Goal: Task Accomplishment & Management: Manage account settings

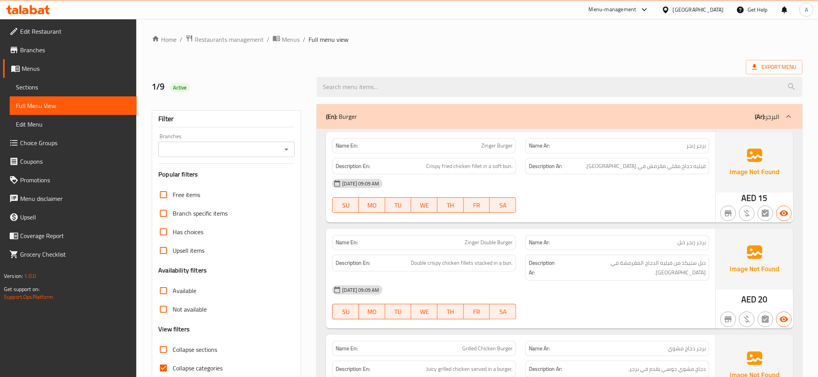
click at [699, 13] on div "United Arab Emirates" at bounding box center [698, 9] width 51 height 9
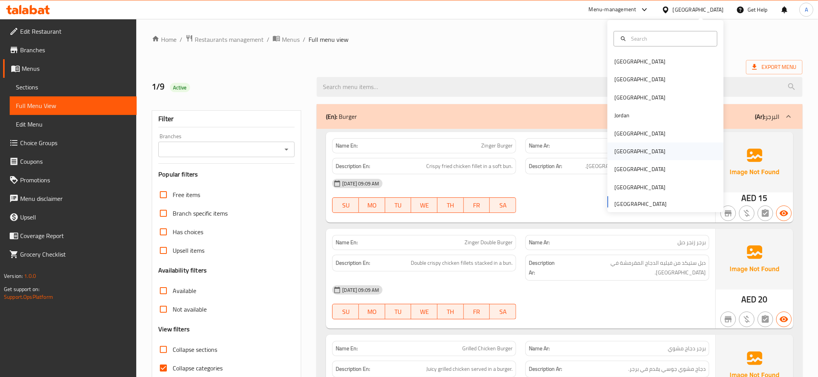
click at [622, 149] on div "[GEOGRAPHIC_DATA]" at bounding box center [640, 152] width 64 height 18
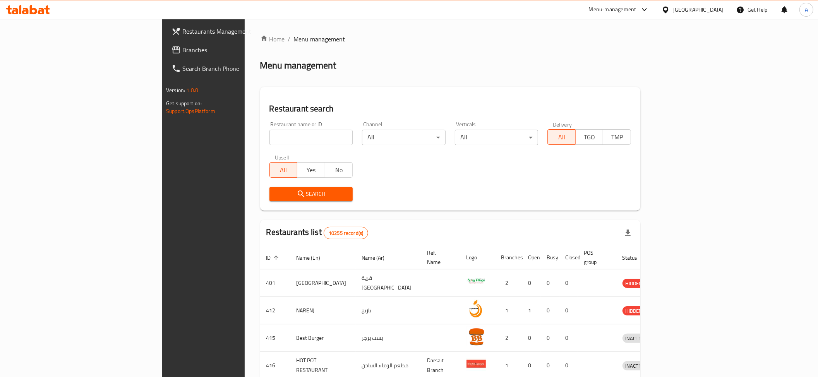
click at [270, 139] on input "search" at bounding box center [312, 137] width 84 height 15
paste input "El Borae Burger"
type input "El Borae Burger"
click at [276, 194] on span "Search" at bounding box center [311, 194] width 71 height 10
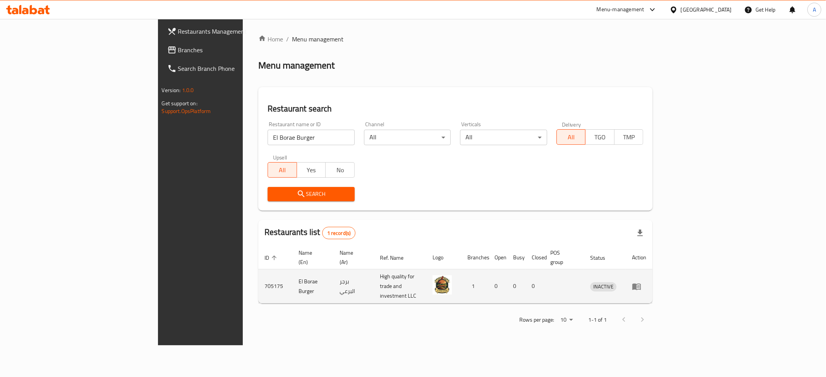
click at [646, 282] on link "enhanced table" at bounding box center [639, 286] width 14 height 9
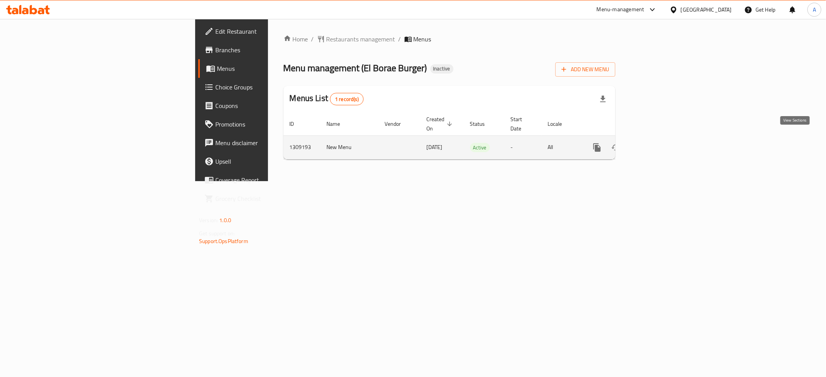
click at [658, 143] on icon "enhanced table" at bounding box center [652, 147] width 9 height 9
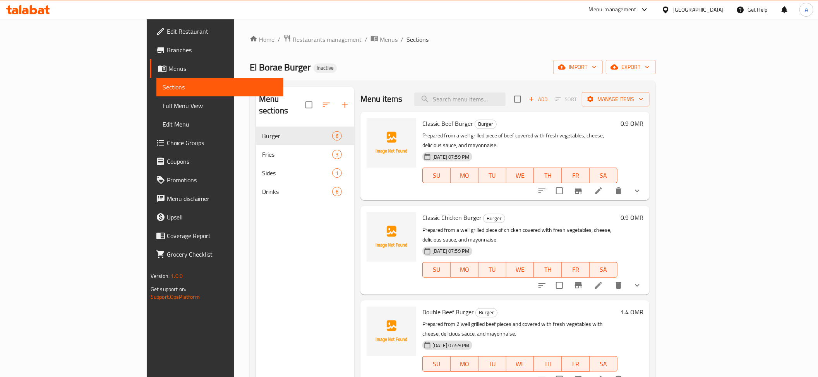
click at [163, 107] on span "Full Menu View" at bounding box center [220, 105] width 115 height 9
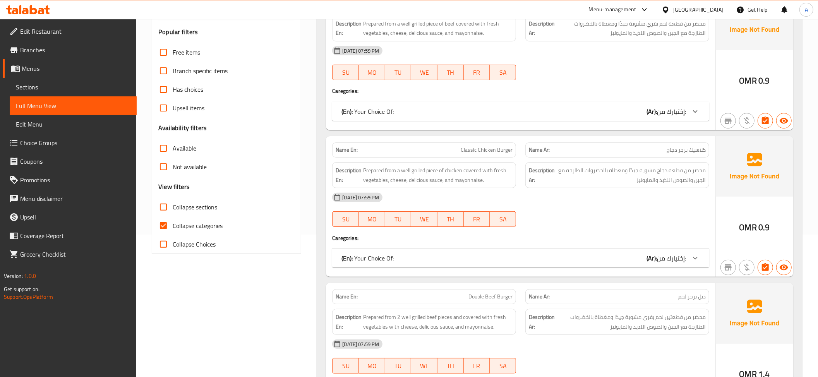
scroll to position [152, 0]
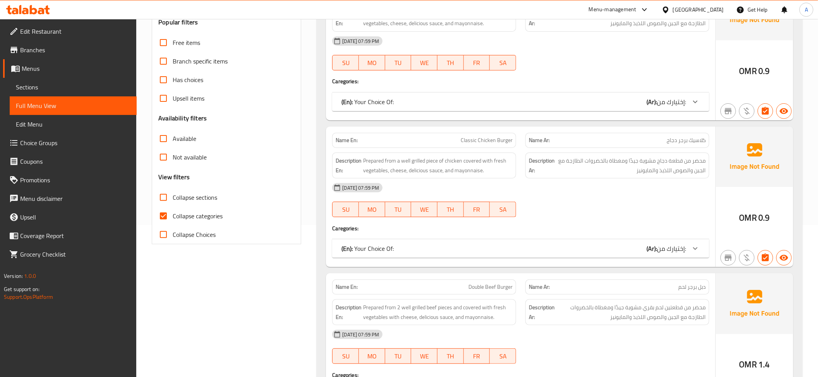
click at [184, 197] on span "Collapse sections" at bounding box center [195, 197] width 45 height 9
click at [173, 197] on input "Collapse sections" at bounding box center [163, 197] width 19 height 19
checkbox input "true"
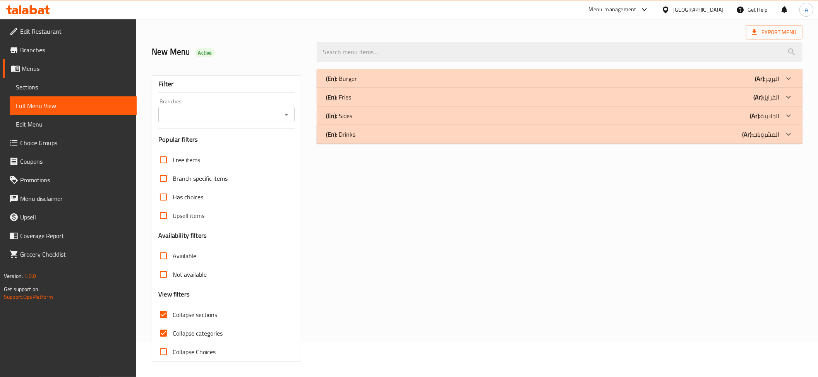
click at [189, 216] on div "Free items Branch specific items Has choices Upsell items Availability filters …" at bounding box center [226, 256] width 136 height 211
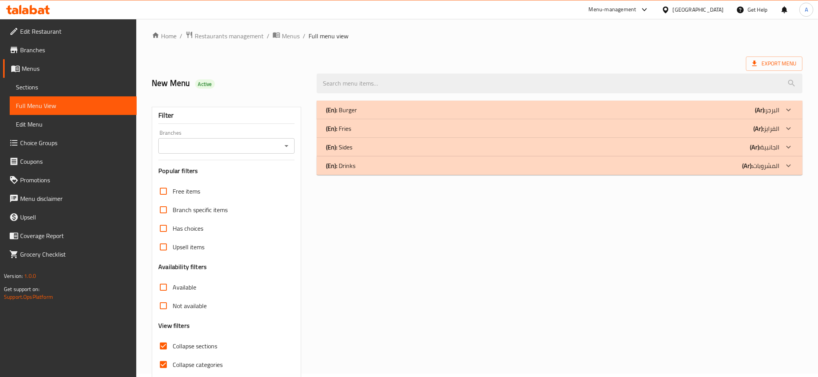
scroll to position [2, 0]
click at [717, 112] on div "(En): Burger (Ar): البرجر" at bounding box center [553, 111] width 454 height 9
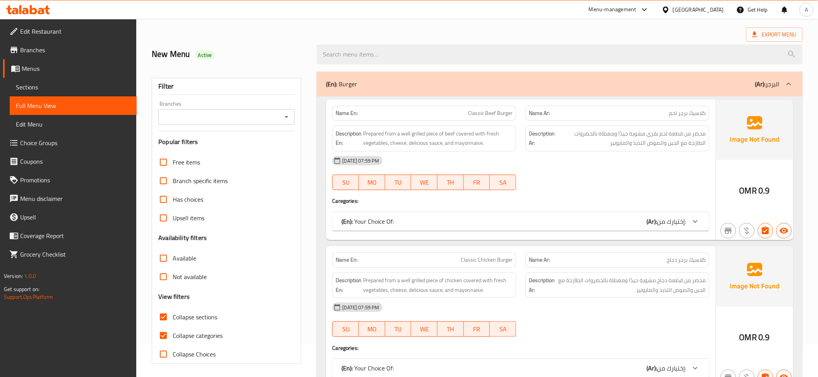
scroll to position [36, 0]
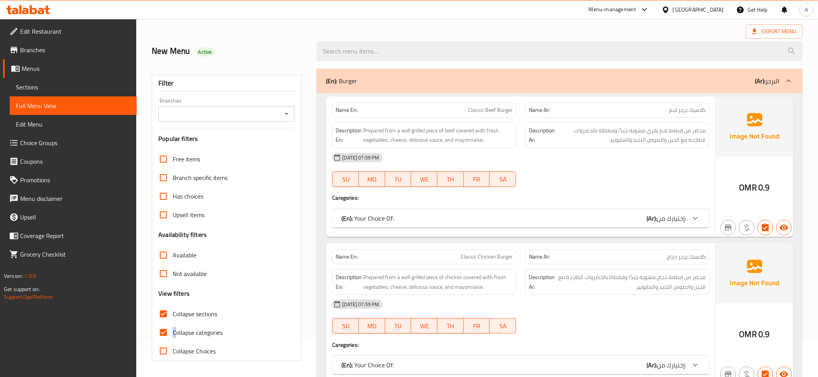
drag, startPoint x: 174, startPoint y: 332, endPoint x: 207, endPoint y: 332, distance: 32.5
click at [176, 332] on span "Collapse categories" at bounding box center [198, 332] width 50 height 9
click at [172, 333] on input "Collapse categories" at bounding box center [163, 332] width 19 height 19
checkbox input "false"
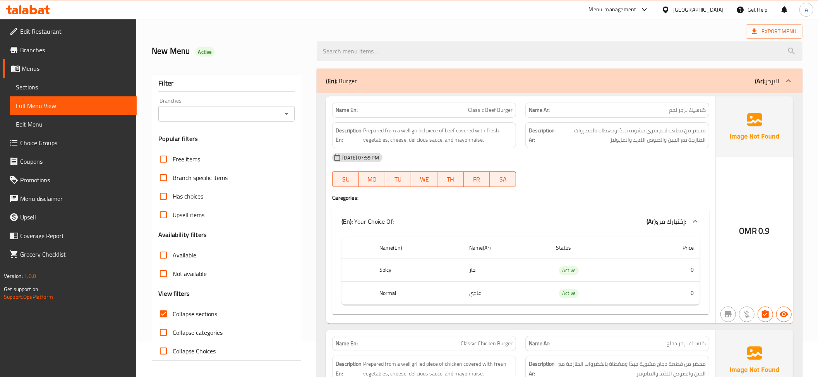
click at [523, 117] on div "Name Ar: كلاسيك برجر لحم" at bounding box center [617, 110] width 193 height 24
click at [498, 118] on div "Name En: Classic Beef Burger" at bounding box center [424, 110] width 184 height 15
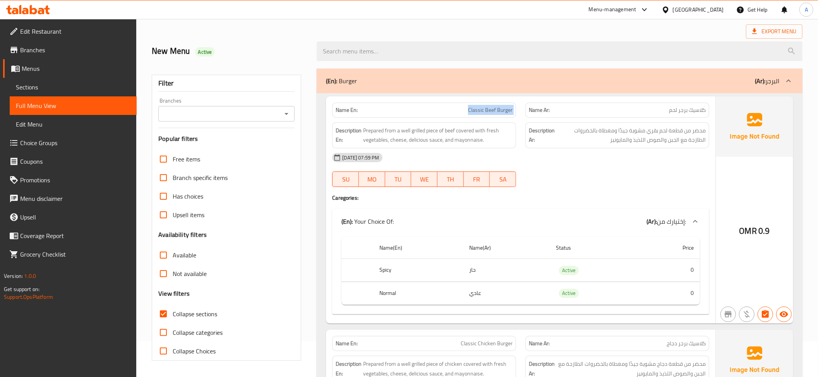
click at [498, 118] on div "Name En: Classic Beef Burger" at bounding box center [424, 110] width 184 height 15
click at [645, 110] on p "Name Ar: كلاسيك برجر لحم" at bounding box center [617, 110] width 177 height 8
copy span "كلاسيك برجر لحم"
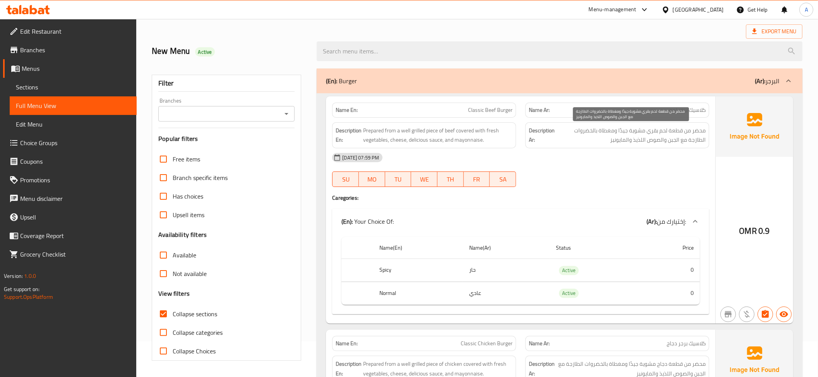
click at [594, 141] on span "محضر من قطعة لحم بقري مشوية جيدًا ومغطاة بالخضروات الطازجة مع الجبن والصوص اللذ…" at bounding box center [631, 135] width 149 height 19
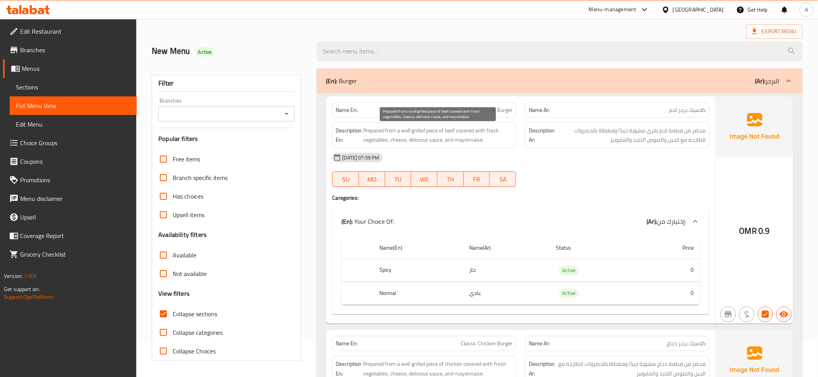
click at [479, 143] on span "Prepared from a well grilled piece of beef covered with fresh vegetables, chees…" at bounding box center [437, 135] width 149 height 19
click at [493, 273] on td "حار" at bounding box center [506, 270] width 87 height 23
click at [494, 273] on td "حار" at bounding box center [506, 270] width 87 height 23
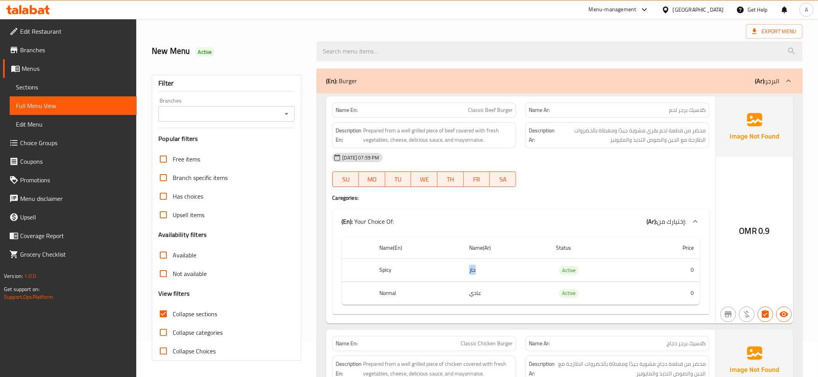
click at [494, 273] on td "حار" at bounding box center [506, 270] width 87 height 23
click at [487, 289] on td "عادي" at bounding box center [506, 293] width 87 height 23
click at [529, 294] on td "عادي" at bounding box center [506, 293] width 87 height 23
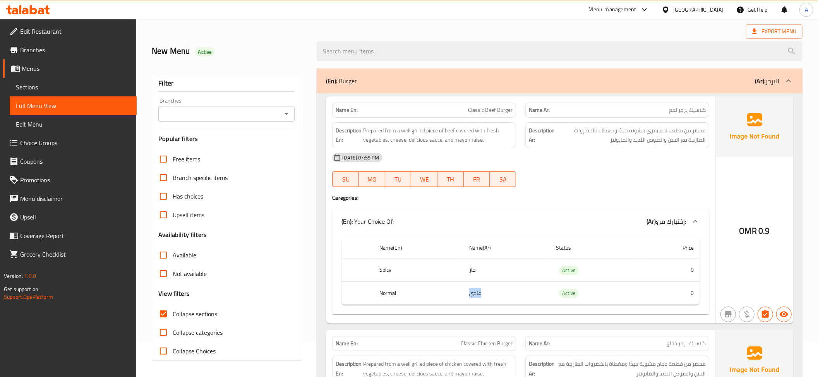
click at [529, 294] on td "عادي" at bounding box center [506, 293] width 87 height 23
click at [436, 299] on th "Normal" at bounding box center [418, 293] width 90 height 23
click at [680, 144] on span "محضر من قطعة لحم بقري مشوية جيدًا ومغطاة بالخضروات الطازجة مع الجبن والصوص اللذ…" at bounding box center [631, 135] width 149 height 19
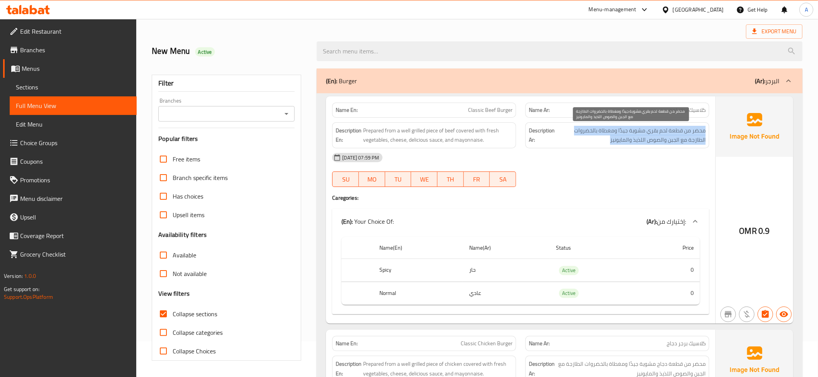
click at [680, 144] on span "محضر من قطعة لحم بقري مشوية جيدًا ومغطاة بالخضروات الطازجة مع الجبن والصوص اللذ…" at bounding box center [631, 135] width 149 height 19
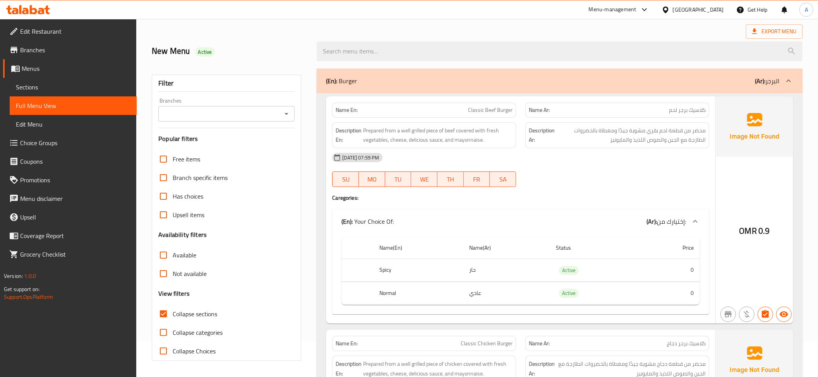
click at [487, 108] on span "Classic Beef Burger" at bounding box center [490, 110] width 45 height 8
click at [653, 129] on span "محضر من قطعة لحم بقري مشوية جيدًا ومغطاة بالخضروات الطازجة مع الجبن والصوص اللذ…" at bounding box center [631, 135] width 149 height 19
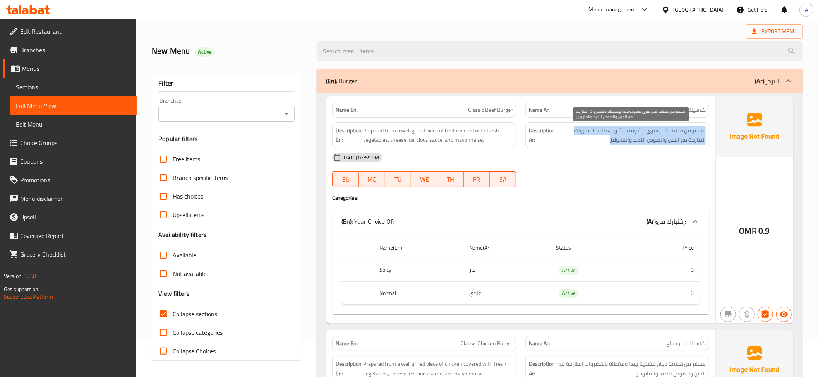
click at [653, 129] on span "محضر من قطعة لحم بقري مشوية جيدًا ومغطاة بالخضروات الطازجة مع الجبن والصوص اللذ…" at bounding box center [631, 135] width 149 height 19
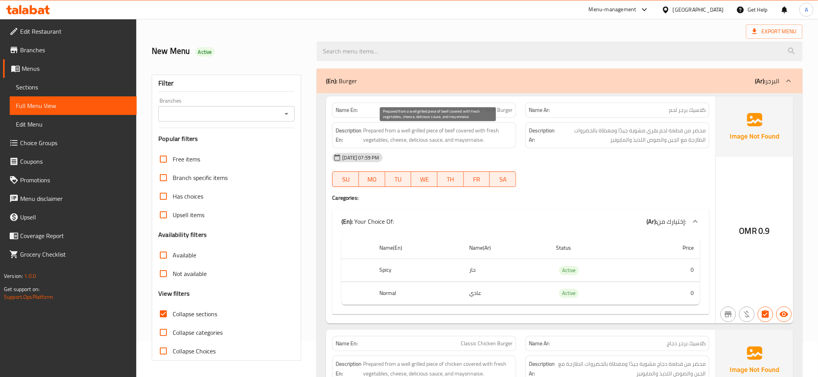
click at [503, 136] on span "Prepared from a well grilled piece of beef covered with fresh vegetables, chees…" at bounding box center [437, 135] width 149 height 19
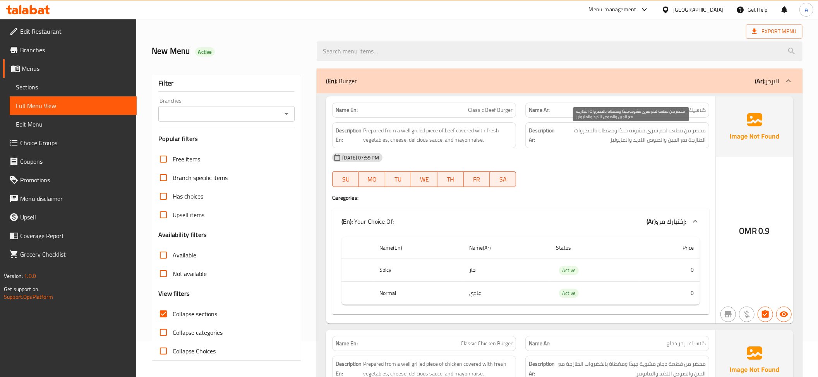
click at [624, 137] on span "محضر من قطعة لحم بقري مشوية جيدًا ومغطاة بالخضروات الطازجة مع الجبن والصوص اللذ…" at bounding box center [631, 135] width 149 height 19
copy div "محضر من قطعة لحم بقري مشوية جيدًا ومغطاة بالخضروات الطازجة مع الجبن والصوص اللذ…"
click at [618, 128] on span "محضر من قطعة لحم بقري مشوية جيدًا ومغطاة بالخضروات الطازجة مع الجبن والصوص اللذ…" at bounding box center [631, 135] width 149 height 19
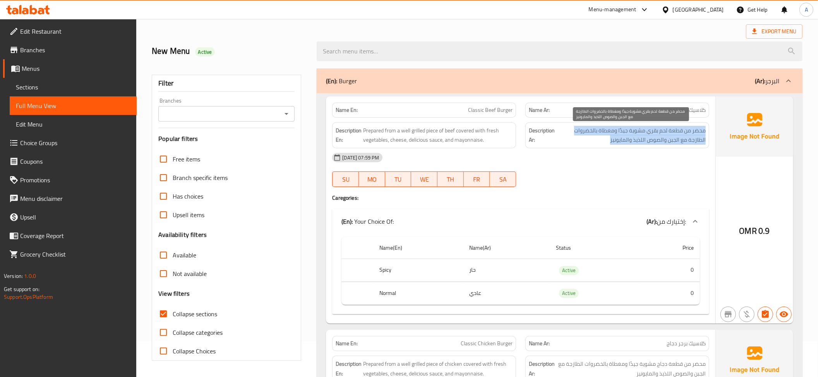
click at [618, 128] on span "محضر من قطعة لحم بقري مشوية جيدًا ومغطاة بالخضروات الطازجة مع الجبن والصوص اللذ…" at bounding box center [631, 135] width 149 height 19
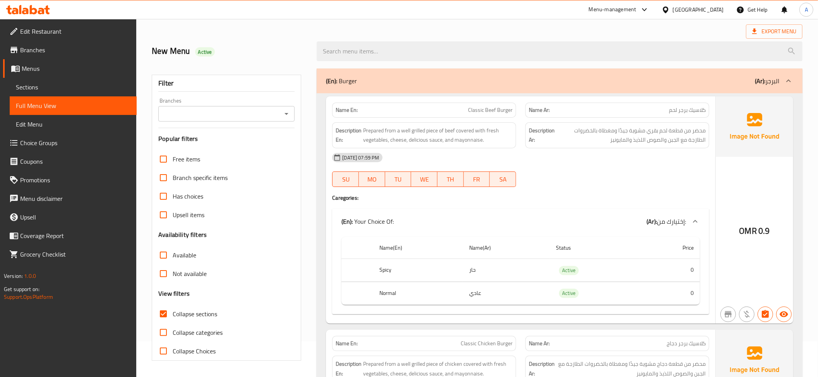
click at [493, 137] on span "Prepared from a well grilled piece of beef covered with fresh vegetables, chees…" at bounding box center [437, 135] width 149 height 19
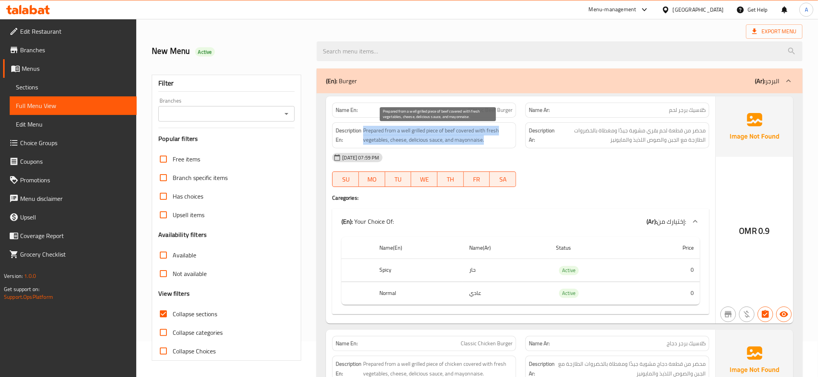
click at [493, 137] on span "Prepared from a well grilled piece of beef covered with fresh vegetables, chees…" at bounding box center [437, 135] width 149 height 19
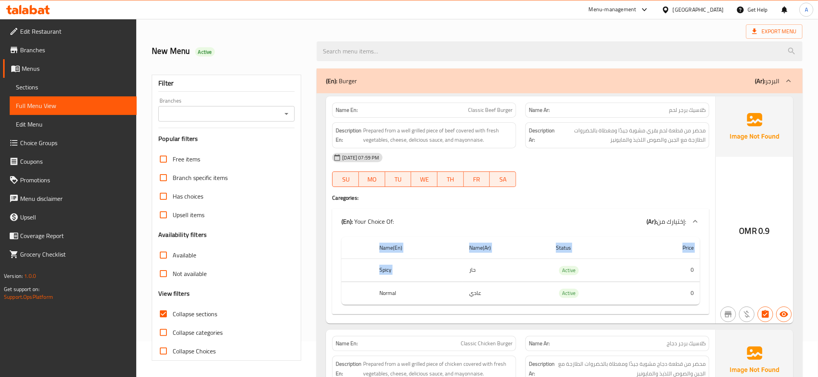
drag, startPoint x: 527, startPoint y: 270, endPoint x: 716, endPoint y: 288, distance: 190.3
click at [704, 302] on div "Name(En) Name(Ar) Status Price Spicy حار Active 0 Normal عادي Active 0" at bounding box center [520, 274] width 377 height 81
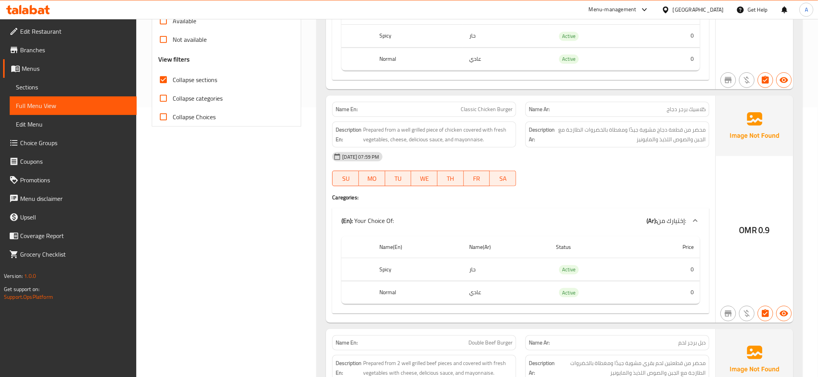
scroll to position [279, 0]
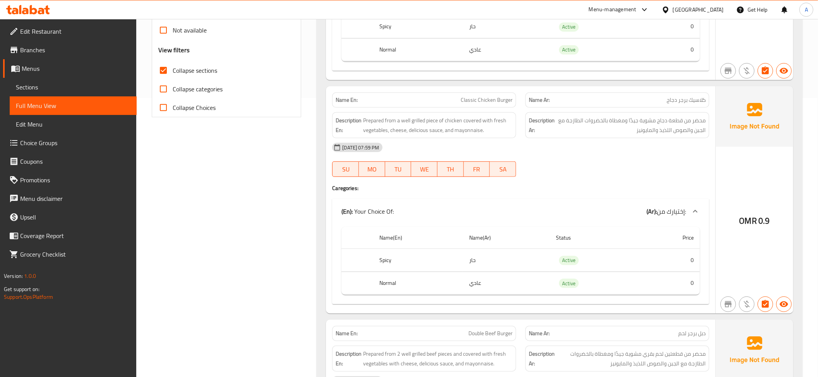
click at [495, 101] on span "Classic Chicken Burger" at bounding box center [487, 100] width 52 height 8
click at [653, 138] on div "Description Ar: محضر من قطعة دجاج مشوية جيدًا ومغطاة بالخضروات الطازجة مع الجبن…" at bounding box center [618, 125] width 184 height 26
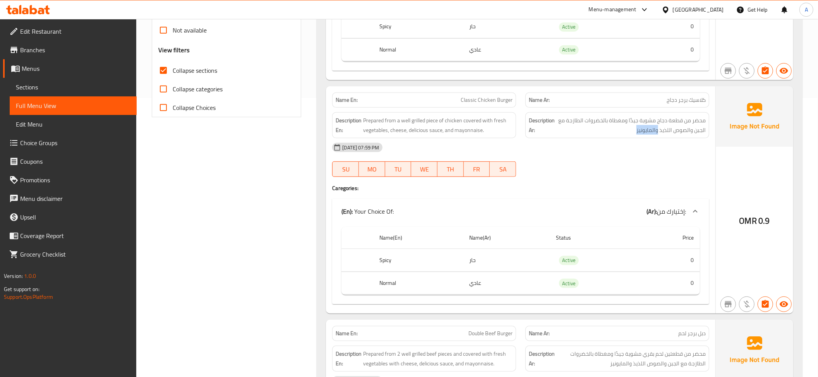
click at [653, 138] on div "Description Ar: محضر من قطعة دجاج مشوية جيدًا ومغطاة بالخضروات الطازجة مع الجبن…" at bounding box center [618, 125] width 184 height 26
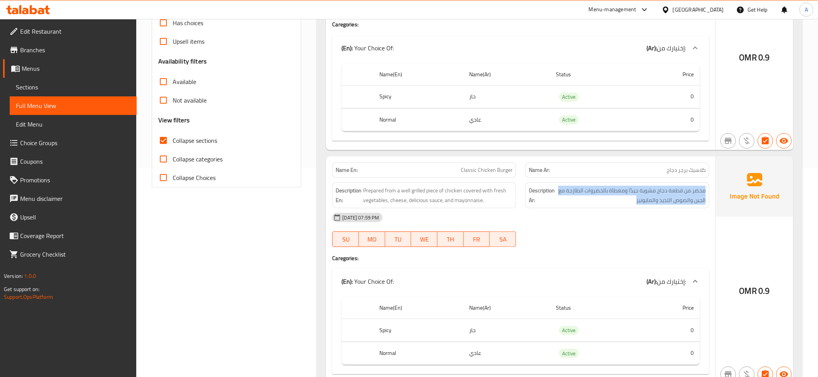
scroll to position [223, 0]
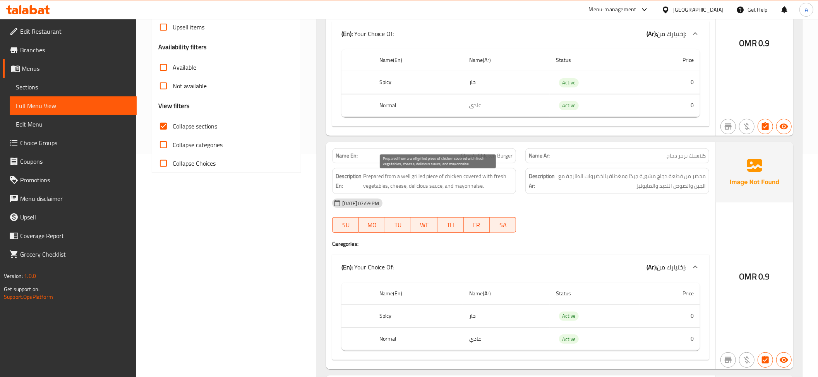
click at [459, 191] on span "Prepared from a well grilled piece of chicken covered with fresh vegetables, ch…" at bounding box center [437, 181] width 149 height 19
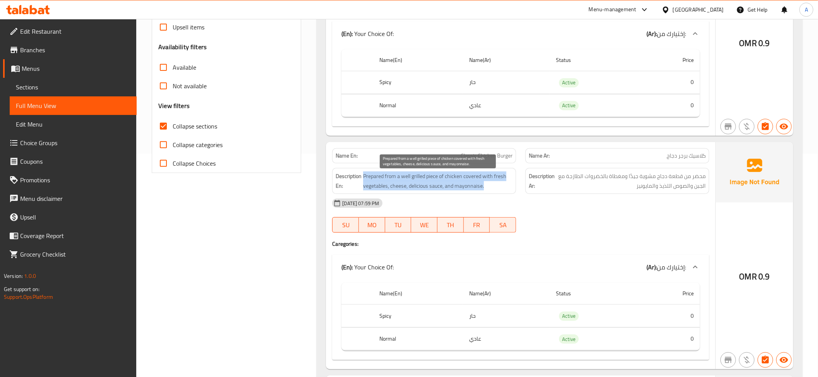
click at [459, 191] on span "Prepared from a well grilled piece of chicken covered with fresh vegetables, ch…" at bounding box center [437, 181] width 149 height 19
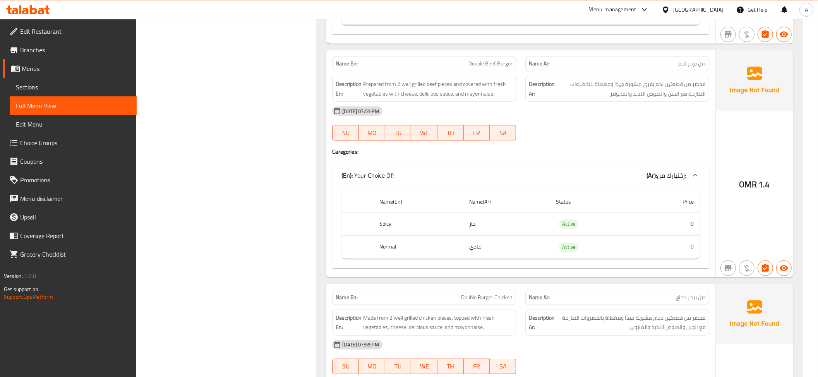
scroll to position [552, 0]
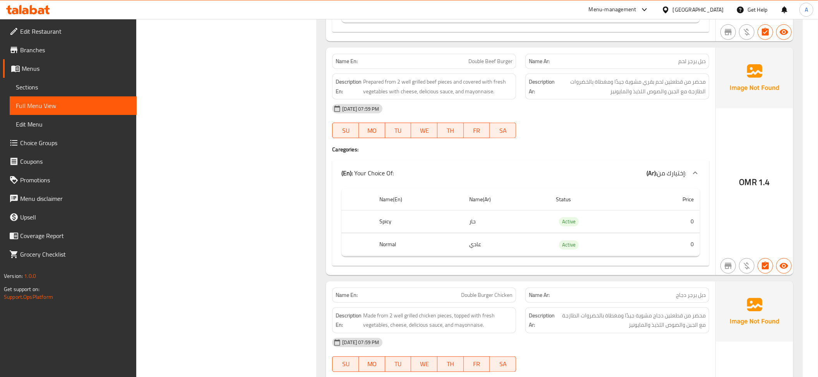
click at [477, 65] on span "Double Beef Burger" at bounding box center [491, 61] width 44 height 8
click at [498, 64] on span "Double Beef Burger" at bounding box center [491, 61] width 44 height 8
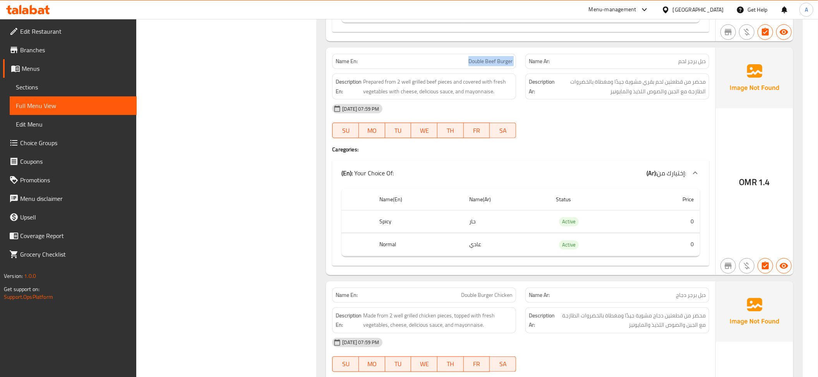
click at [498, 64] on span "Double Beef Burger" at bounding box center [491, 61] width 44 height 8
click at [732, 62] on img at bounding box center [754, 78] width 77 height 60
click at [701, 57] on div "Name Ar: دبل برجر لحم" at bounding box center [618, 61] width 184 height 15
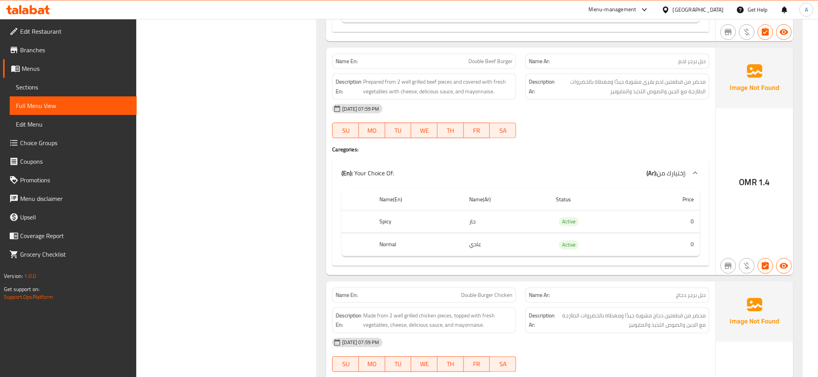
click at [509, 58] on div "Name En: Double Beef Burger" at bounding box center [424, 61] width 184 height 15
click at [688, 100] on div "Description Ar: محضر من قطعتين لحم بقري مشوية جيدًا ومغطاة بالخضروات الطازجة مع…" at bounding box center [618, 87] width 184 height 26
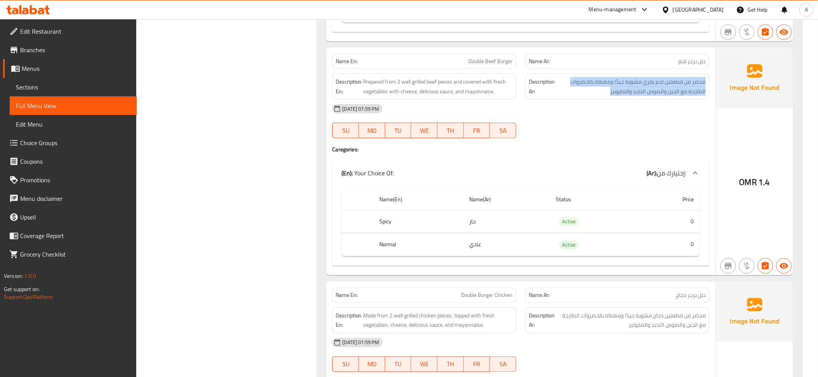
click at [688, 100] on div "Description Ar: محضر من قطعتين لحم بقري مشوية جيدًا ومغطاة بالخضروات الطازجة مع…" at bounding box center [618, 87] width 184 height 26
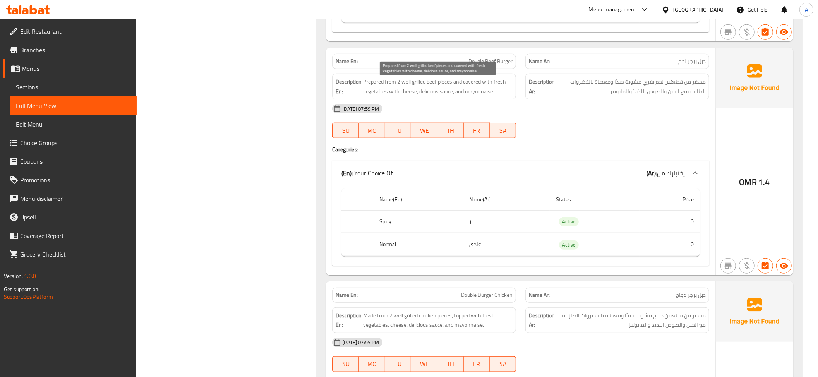
click at [493, 96] on span "Prepared from 2 well grilled beef pieces and covered with fresh vegetables with…" at bounding box center [437, 86] width 149 height 19
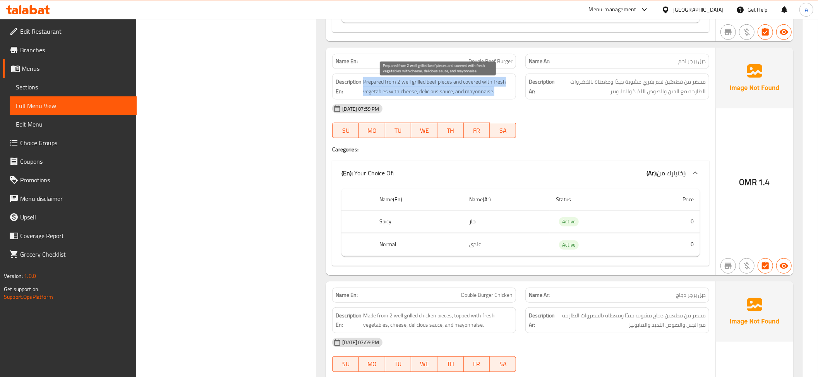
click at [493, 96] on span "Prepared from 2 well grilled beef pieces and covered with fresh vegetables with…" at bounding box center [437, 86] width 149 height 19
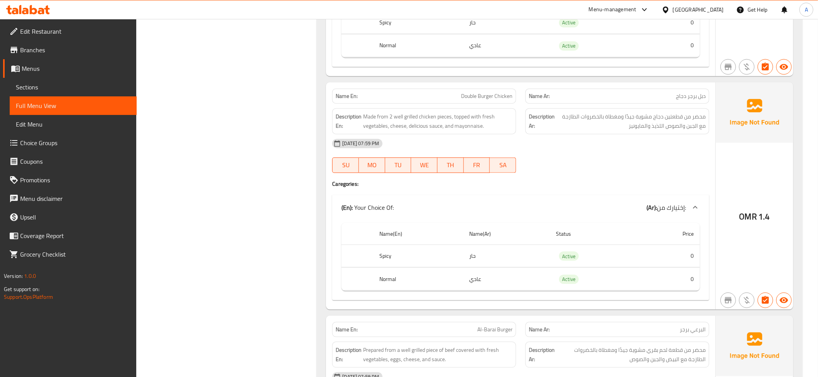
scroll to position [793, 0]
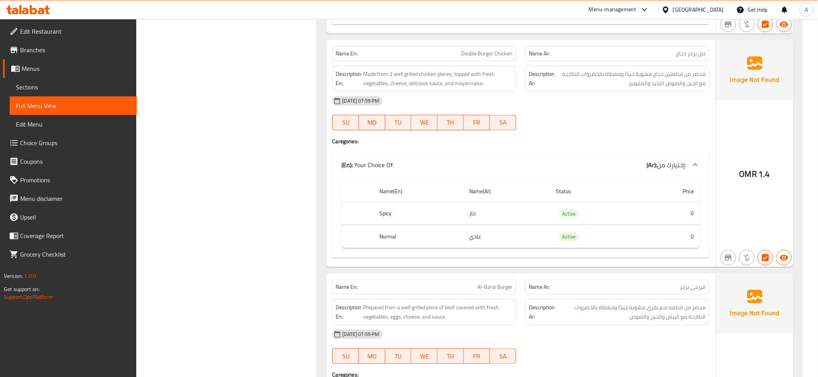
click at [481, 52] on div "Name En: Double Burger Chicken" at bounding box center [424, 53] width 184 height 15
click at [648, 85] on span "محضر من قطعتين دجاج مشوية جيدًا ومغطاة بالخضروات الطازجة مع الجبن والصوص اللذيذ…" at bounding box center [631, 78] width 149 height 19
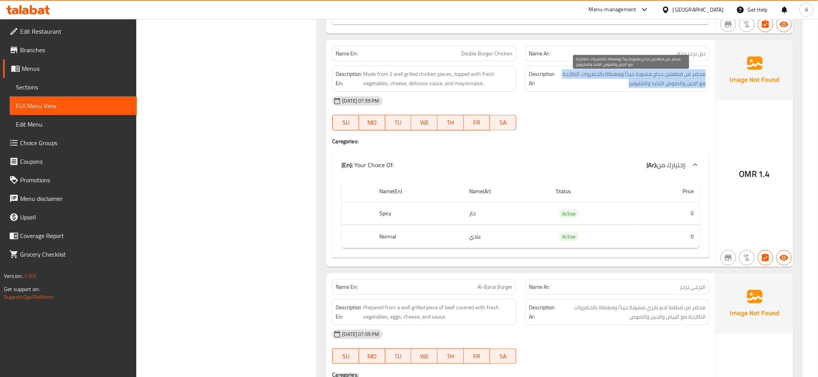
click at [648, 85] on span "محضر من قطعتين دجاج مشوية جيدًا ومغطاة بالخضروات الطازجة مع الجبن والصوص اللذيذ…" at bounding box center [631, 78] width 149 height 19
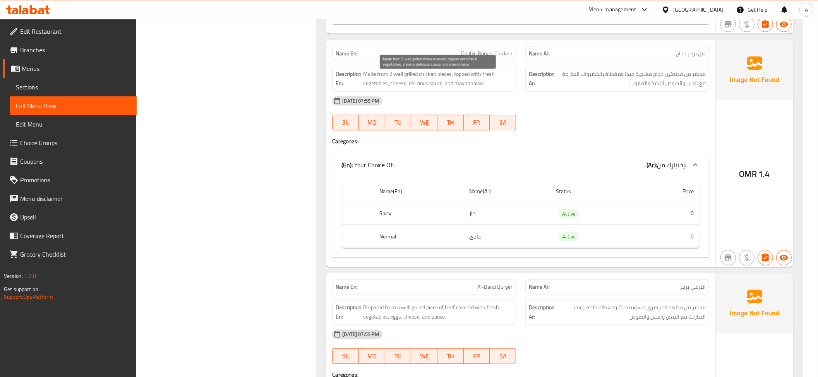
click at [496, 85] on span "Made from 2 well grilled chicken pieces, topped with fresh vegetables, cheese, …" at bounding box center [437, 78] width 149 height 19
click at [496, 84] on span "Made from 2 well grilled chicken pieces, topped with fresh vegetables, cheese, …" at bounding box center [437, 78] width 149 height 19
drag, startPoint x: 499, startPoint y: 216, endPoint x: 665, endPoint y: 230, distance: 166.4
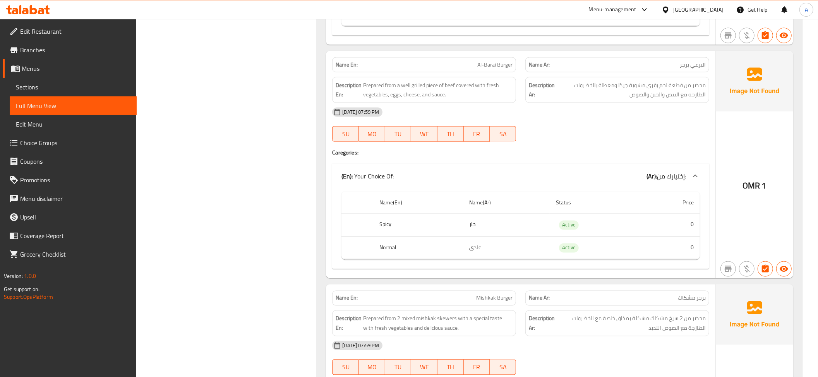
scroll to position [1041, 0]
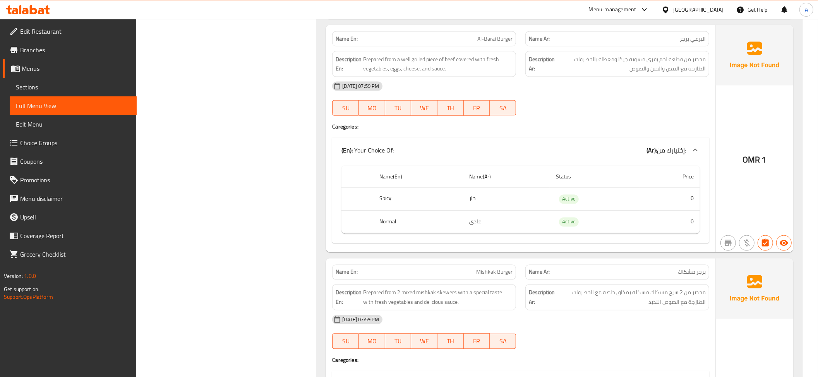
click at [486, 43] on span "Al-Barai Burger" at bounding box center [495, 39] width 35 height 8
copy span "Al-Barai Burger"
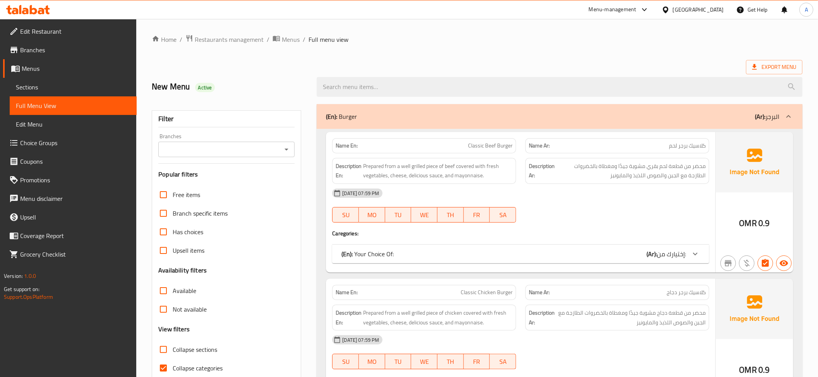
scroll to position [149, 0]
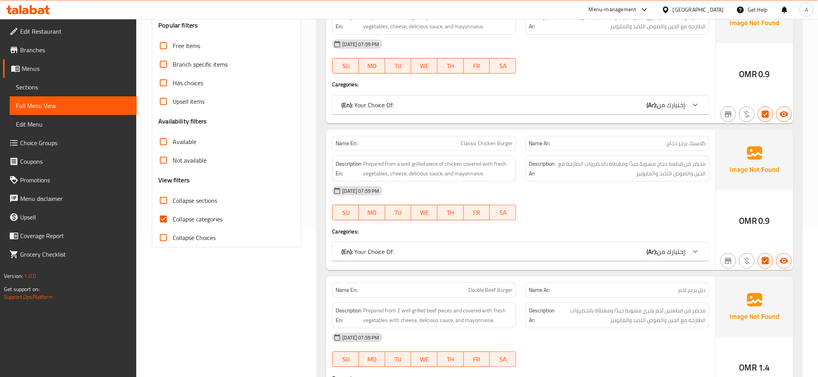
click at [189, 198] on span "Collapse sections" at bounding box center [195, 200] width 45 height 9
click at [173, 198] on input "Collapse sections" at bounding box center [163, 200] width 19 height 19
checkbox input "true"
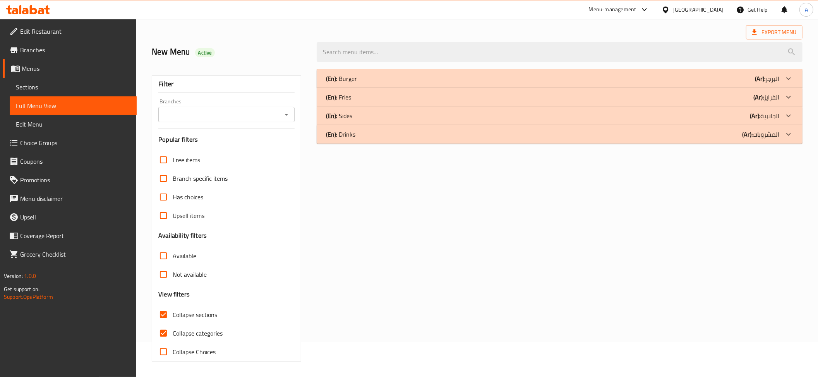
scroll to position [36, 0]
click at [187, 215] on span "Upsell items" at bounding box center [189, 215] width 32 height 9
click at [173, 215] on input "Upsell items" at bounding box center [163, 215] width 19 height 19
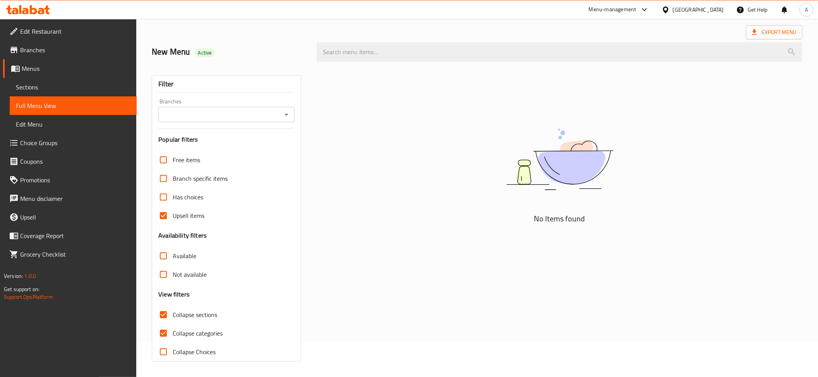
drag, startPoint x: 184, startPoint y: 211, endPoint x: 184, endPoint y: 234, distance: 22.9
click at [184, 211] on span "Upsell items" at bounding box center [189, 215] width 32 height 9
click at [173, 211] on input "Upsell items" at bounding box center [163, 215] width 19 height 19
checkbox input "false"
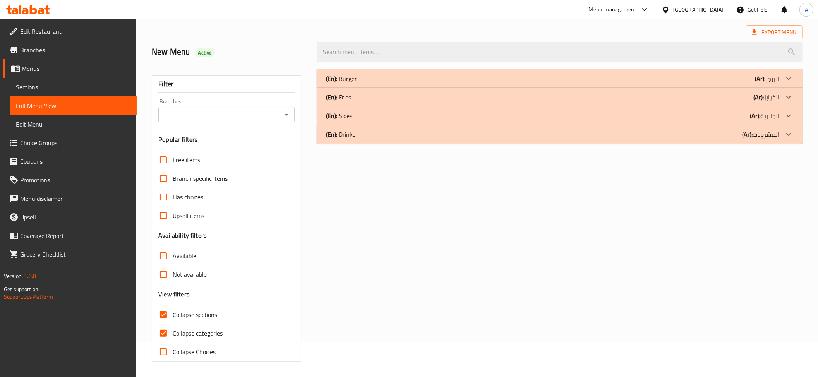
click at [194, 327] on label "Collapse categories" at bounding box center [188, 333] width 69 height 19
click at [173, 327] on input "Collapse categories" at bounding box center [163, 333] width 19 height 19
checkbox input "false"
click at [198, 318] on span "Collapse sections" at bounding box center [195, 314] width 45 height 9
click at [173, 318] on input "Collapse sections" at bounding box center [163, 315] width 19 height 19
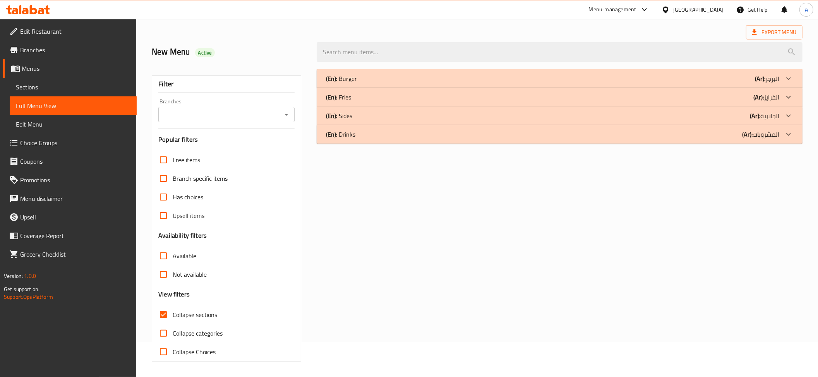
checkbox input "false"
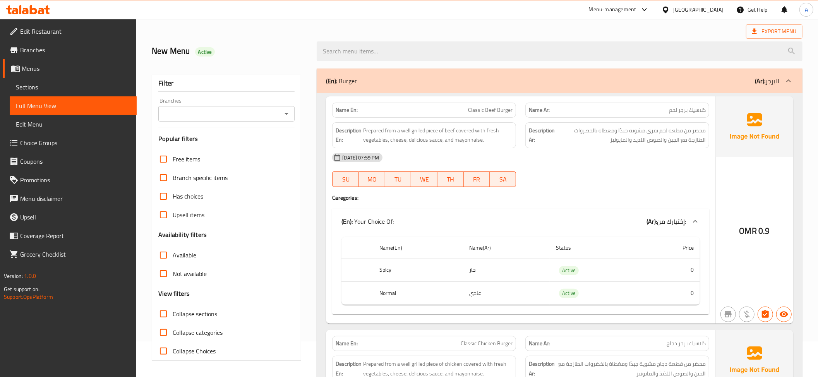
scroll to position [992, 0]
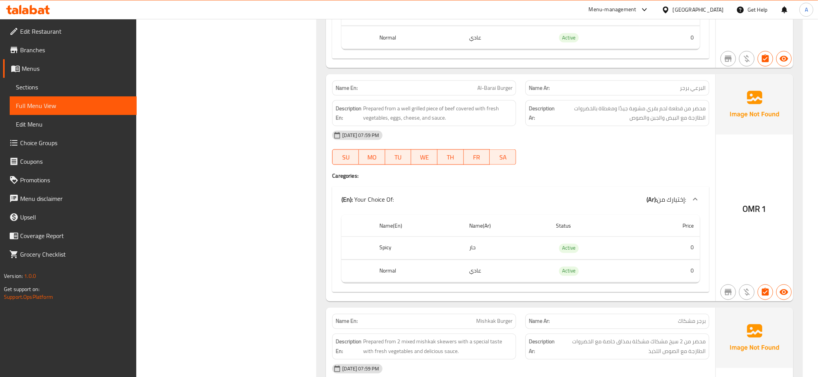
click at [479, 105] on div "Description En: Prepared from a well grilled piece of beef covered with fresh v…" at bounding box center [424, 113] width 193 height 35
click at [510, 84] on div "Name En: Al-Barai Burger" at bounding box center [424, 88] width 193 height 24
copy span "Al-Barai Burger"
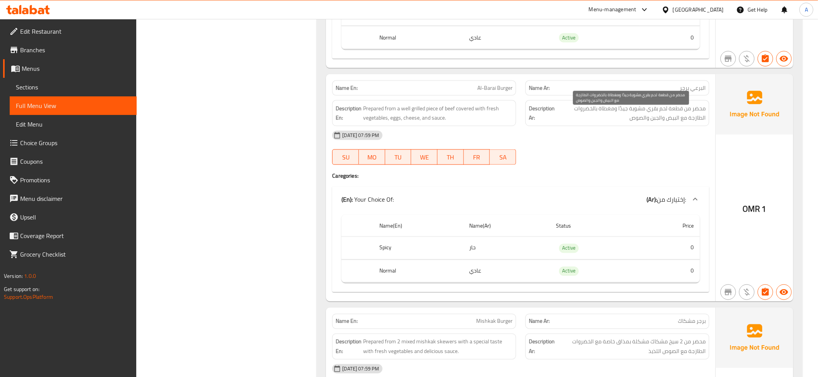
click at [611, 109] on div "Description Ar: محضر من قطعة لحم بقري مشوية جيدًا ومغطاة بالخضروات الطازجة مع ا…" at bounding box center [618, 113] width 184 height 26
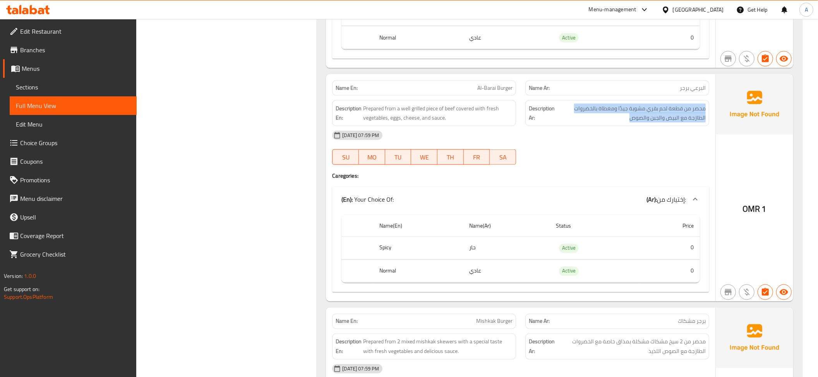
click at [611, 109] on div "Description Ar: محضر من قطعة لحم بقري مشوية جيدًا ومغطاة بالخضروات الطازجة مع ا…" at bounding box center [618, 113] width 184 height 26
click at [440, 120] on span "Prepared from a well grilled piece of beef covered with fresh vegetables, eggs,…" at bounding box center [437, 113] width 149 height 19
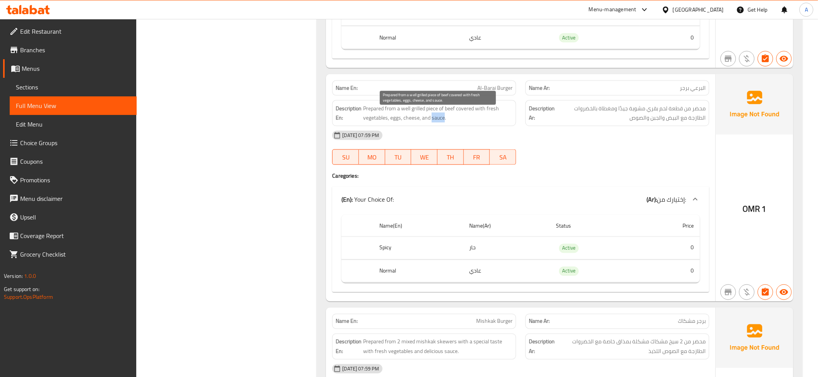
click at [440, 119] on span "Prepared from a well grilled piece of beef covered with fresh vegetables, eggs,…" at bounding box center [437, 113] width 149 height 19
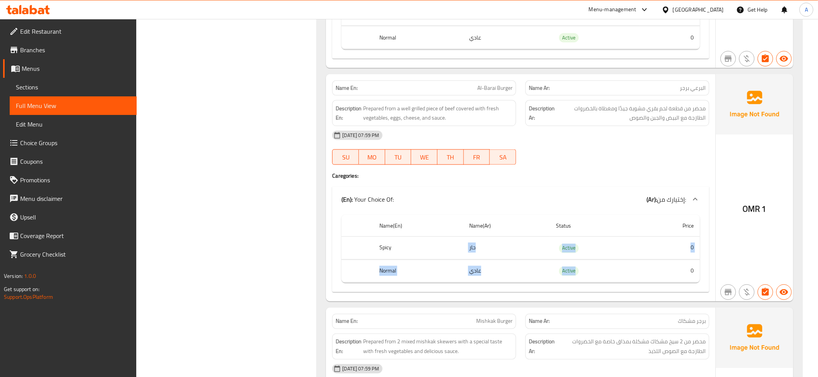
drag, startPoint x: 495, startPoint y: 247, endPoint x: 589, endPoint y: 273, distance: 97.7
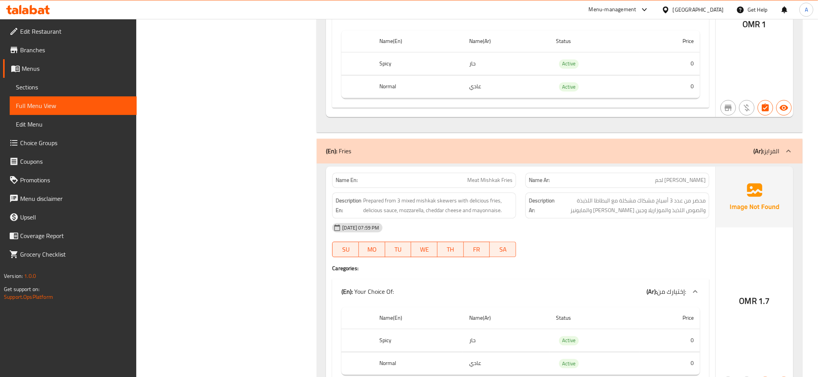
scroll to position [1255, 0]
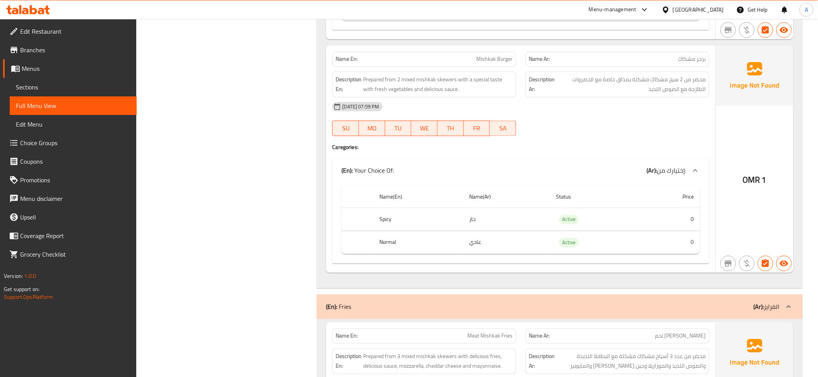
click at [485, 63] on span "Mishkak Burger" at bounding box center [494, 59] width 36 height 8
click at [487, 93] on span "Prepared from 2 mixed mishkak skewers with a special taste with fresh vegetable…" at bounding box center [437, 84] width 149 height 19
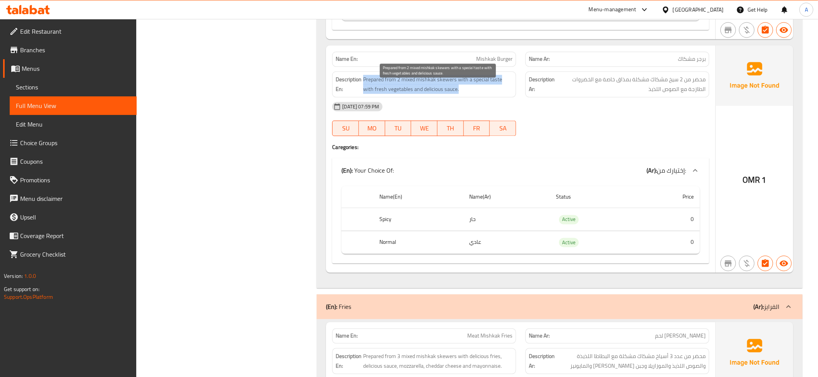
click at [487, 93] on span "Prepared from 2 mixed mishkak skewers with a special taste with fresh vegetable…" at bounding box center [437, 84] width 149 height 19
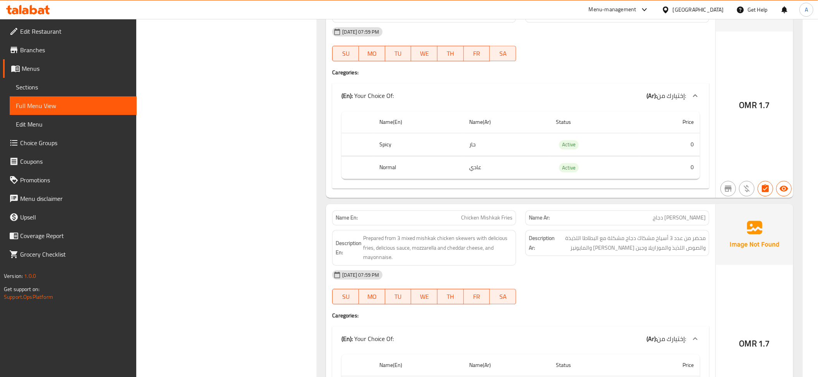
scroll to position [1526, 0]
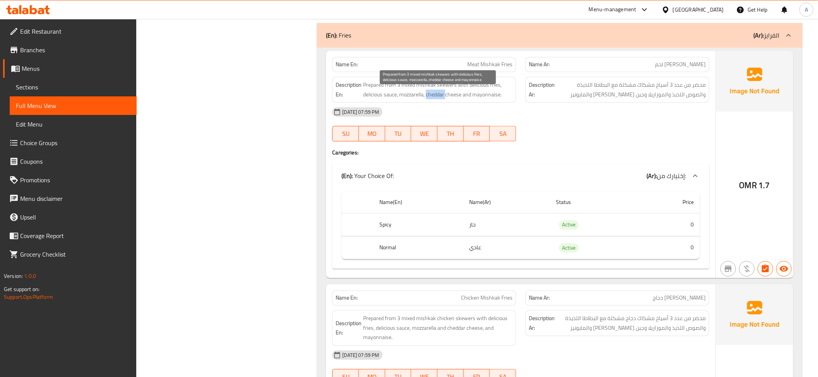
click at [442, 99] on span "Prepared from 3 mixed mishkak skewers with delicious fries, delicious sauce, mo…" at bounding box center [437, 89] width 149 height 19
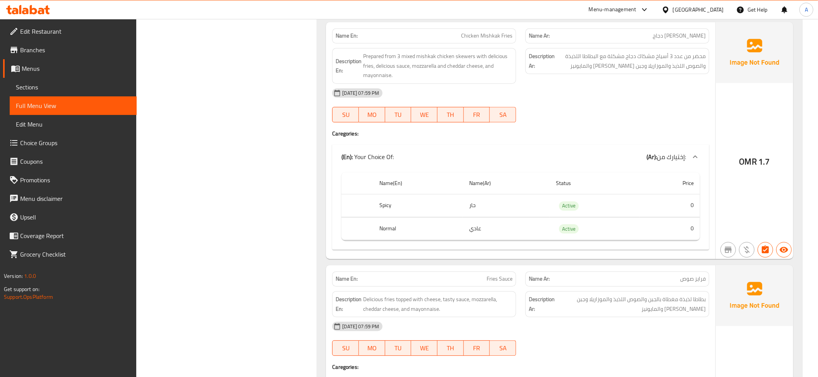
scroll to position [1766, 0]
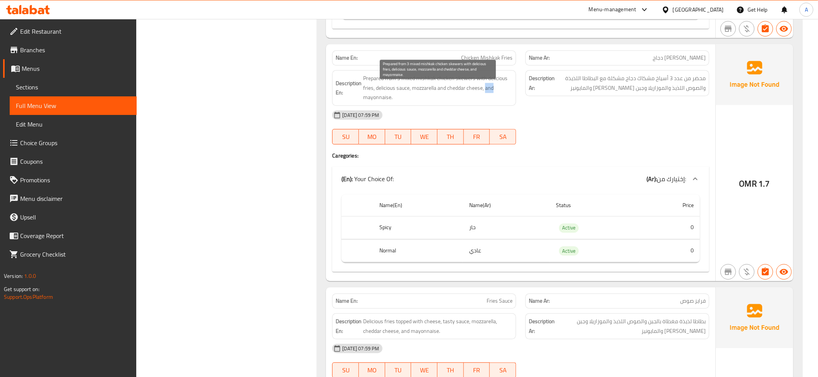
click at [490, 97] on span "Prepared from 3 mixed mishkak chicken skewers with delicious fries, delicious s…" at bounding box center [437, 88] width 149 height 29
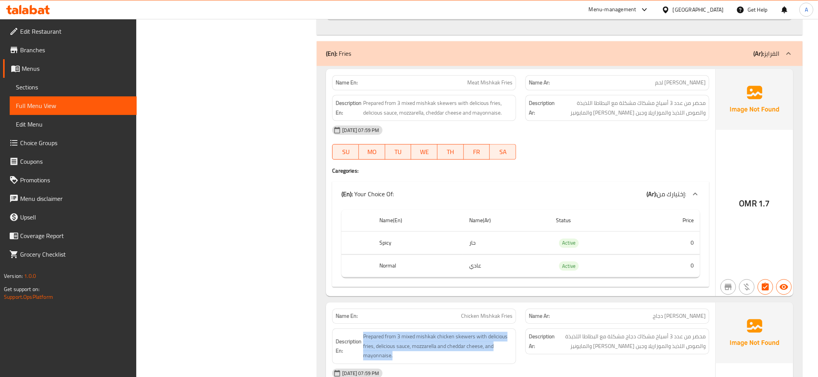
scroll to position [1504, 0]
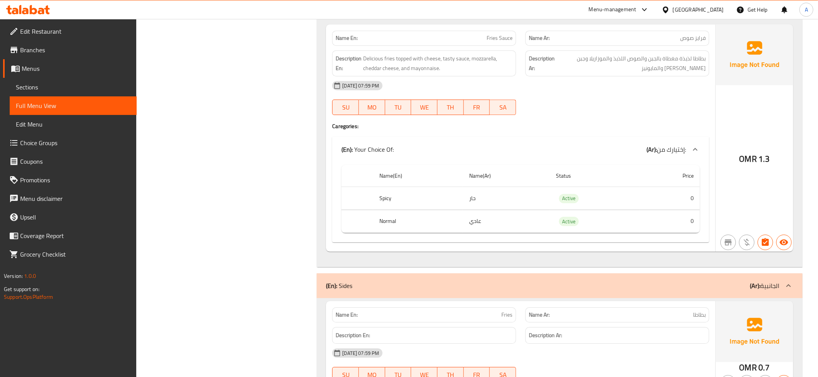
scroll to position [2033, 0]
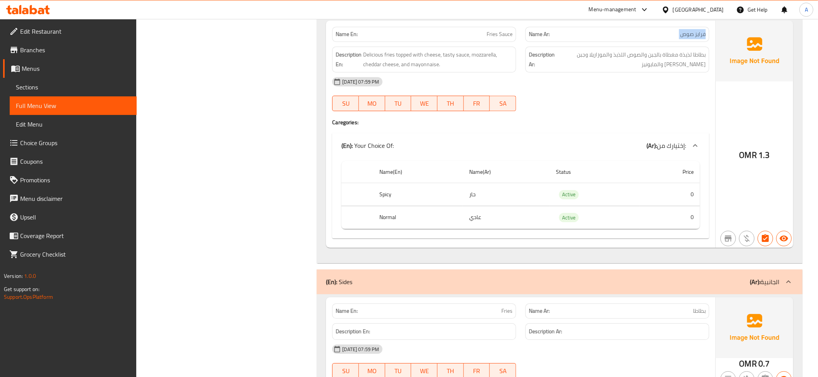
click at [463, 69] on span "Delicious fries topped with cheese, tasty sauce, mozzarella, cheddar cheese, an…" at bounding box center [437, 59] width 149 height 19
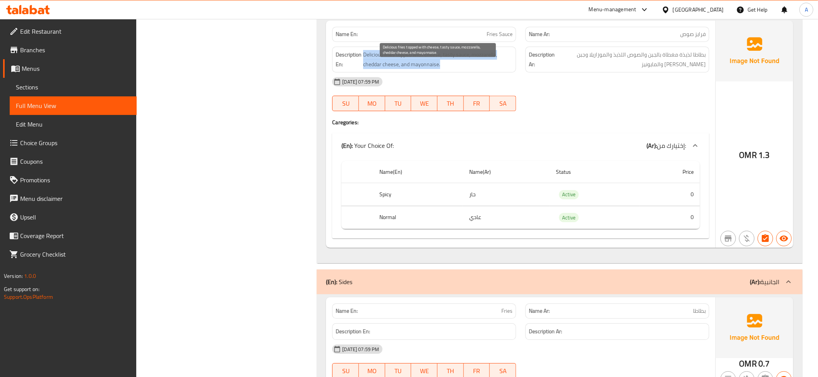
click at [463, 69] on span "Delicious fries topped with cheese, tasty sauce, mozzarella, cheddar cheese, an…" at bounding box center [437, 59] width 149 height 19
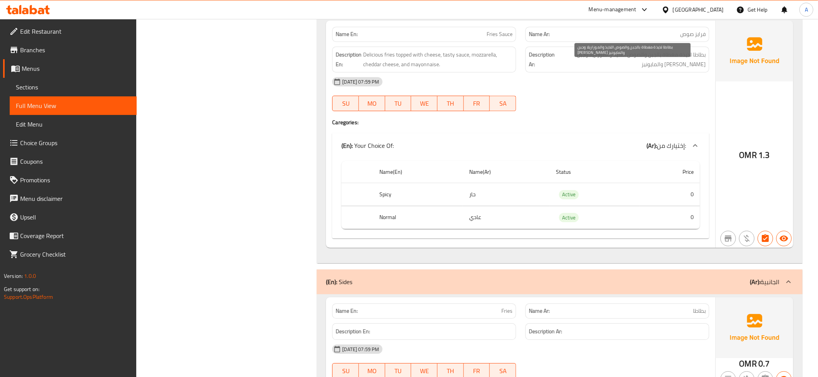
click at [595, 64] on span "بطاطا لذيذة مغطاة بالجبن والصوص اللذيذ والموزاريلا وجبن الشيدر والمايونيز" at bounding box center [631, 59] width 149 height 19
copy div "بطاطا لذيذة مغطاة بالجبن والصوص اللذيذ والموزاريلا وجبن الشيدر والمايونيز"
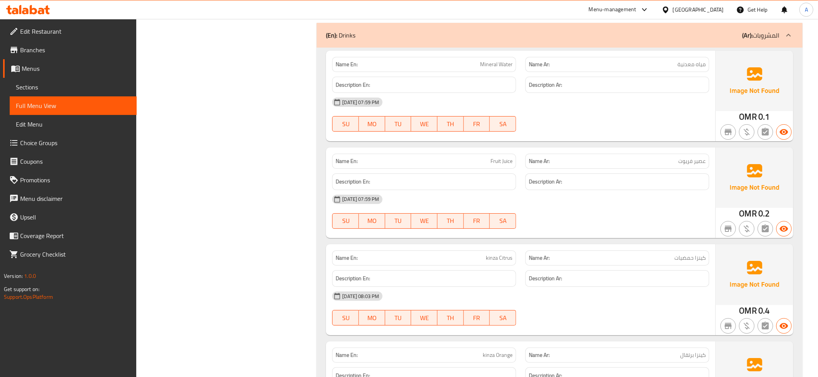
scroll to position [2492, 0]
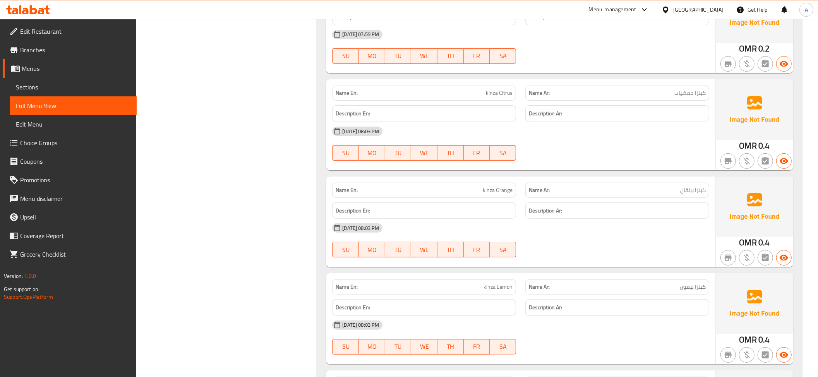
scroll to position [2603, 0]
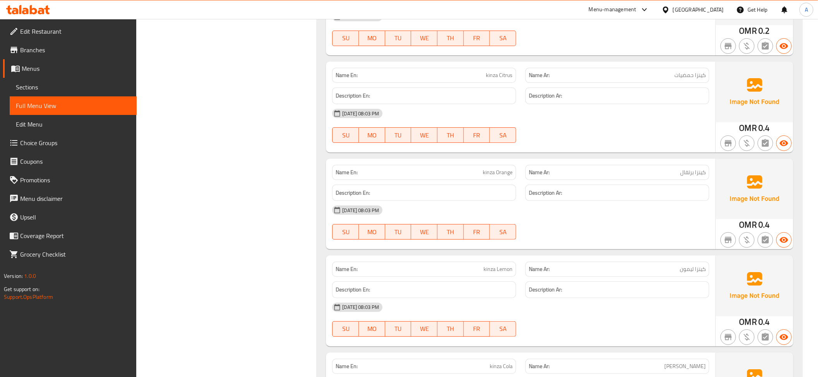
copy span "kinza Citrus"
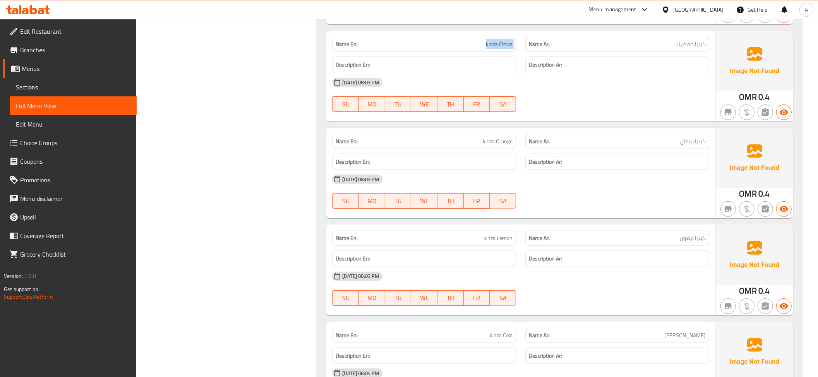
scroll to position [2715, 0]
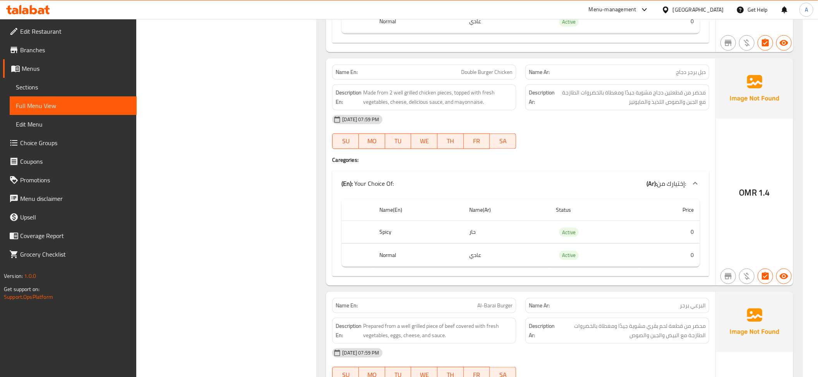
scroll to position [0, 0]
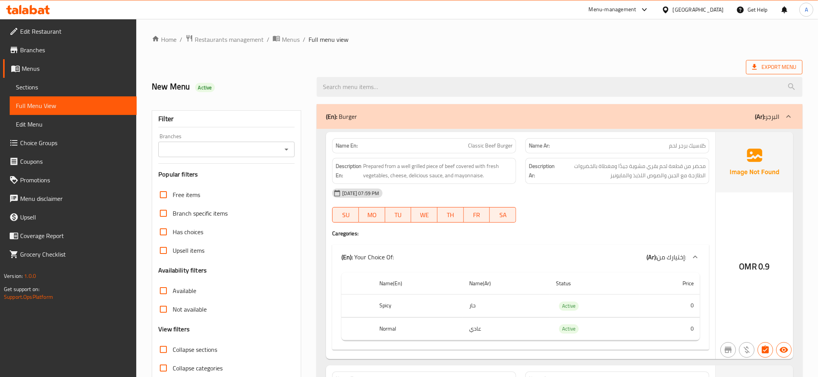
click at [764, 70] on span "Export Menu" at bounding box center [775, 67] width 44 height 10
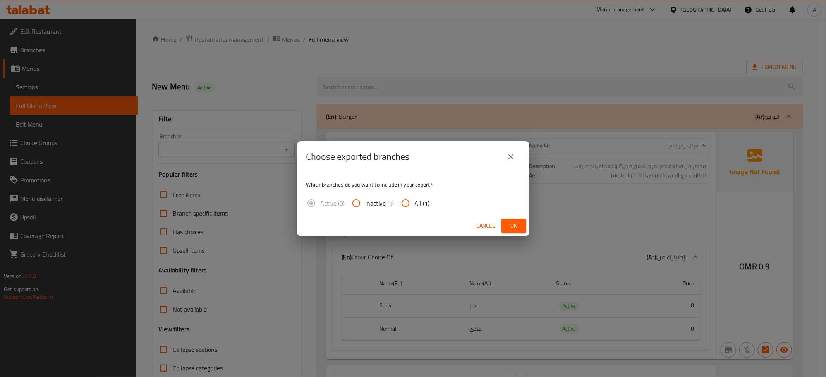
click at [420, 199] on span "All (1)" at bounding box center [422, 203] width 15 height 9
click at [415, 198] on input "All (1)" at bounding box center [405, 203] width 19 height 19
radio input "true"
click at [517, 228] on span "Ok" at bounding box center [514, 226] width 12 height 10
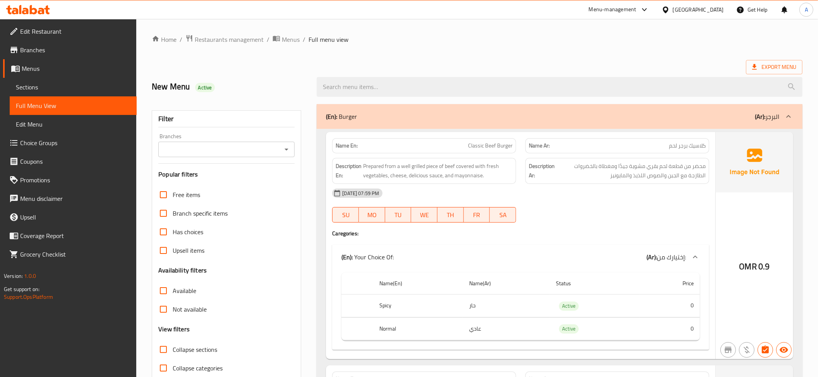
click at [53, 64] on span "Menus" at bounding box center [76, 68] width 109 height 9
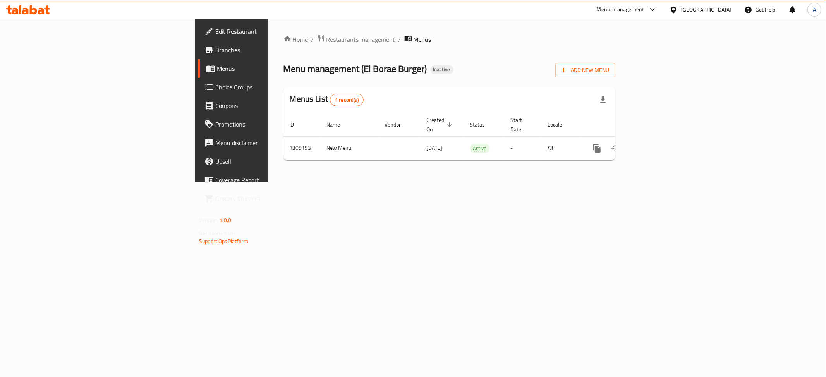
click at [615, 62] on div "Add New Menu" at bounding box center [585, 68] width 60 height 17
click at [615, 64] on button "Add New Menu" at bounding box center [585, 70] width 60 height 14
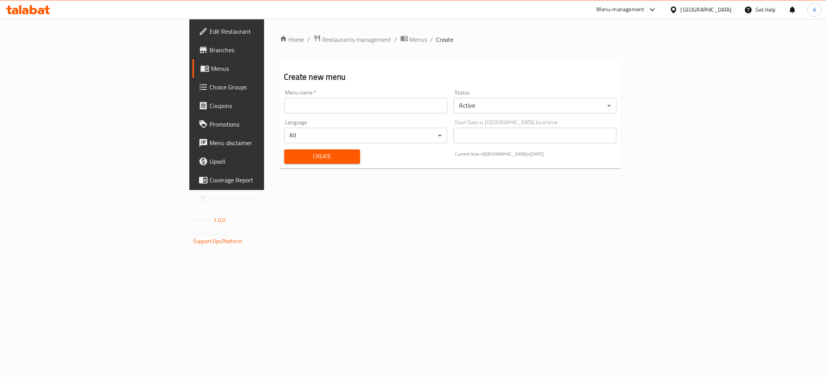
click at [352, 107] on input "text" at bounding box center [365, 105] width 163 height 15
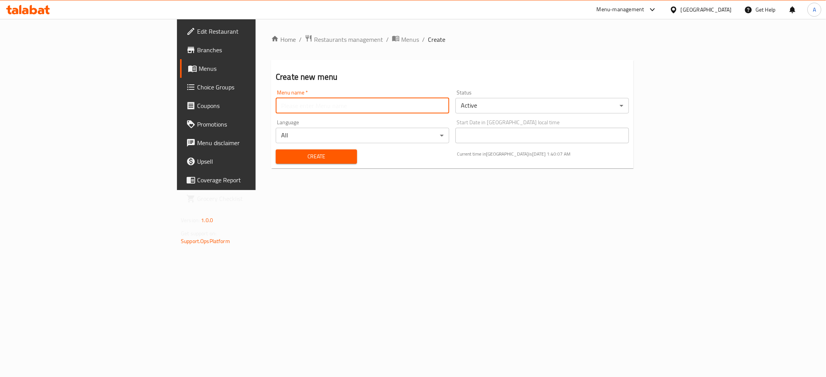
type input "final"
click at [282, 155] on span "Create" at bounding box center [316, 157] width 69 height 10
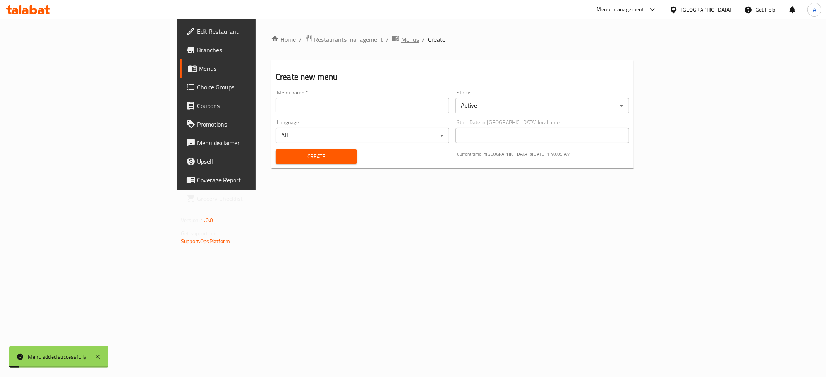
click at [401, 39] on span "Menus" at bounding box center [410, 39] width 18 height 9
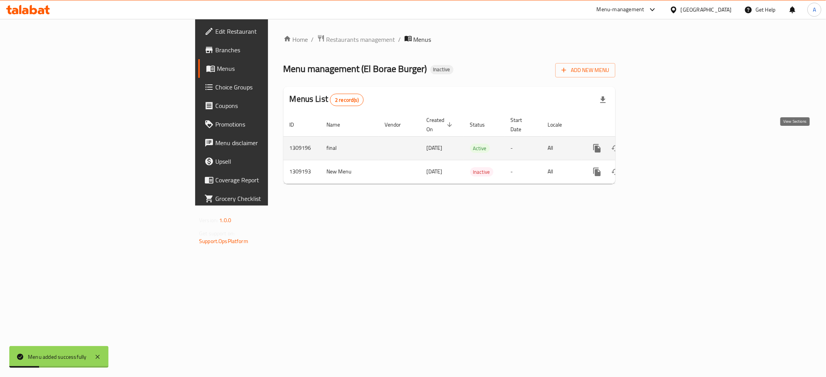
click at [658, 144] on icon "enhanced table" at bounding box center [652, 148] width 9 height 9
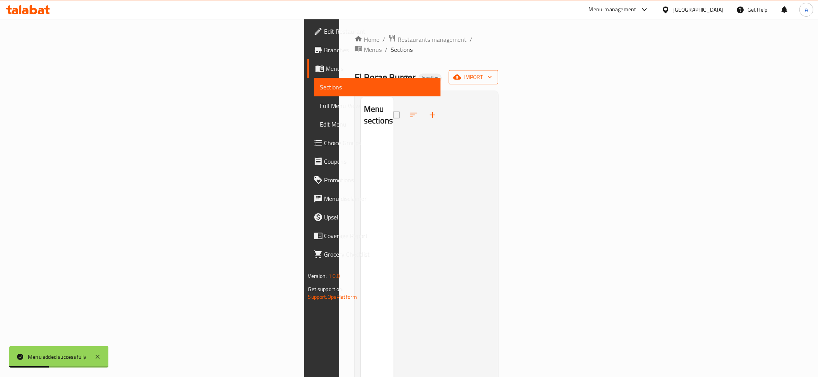
click at [492, 72] on span "import" at bounding box center [473, 77] width 37 height 10
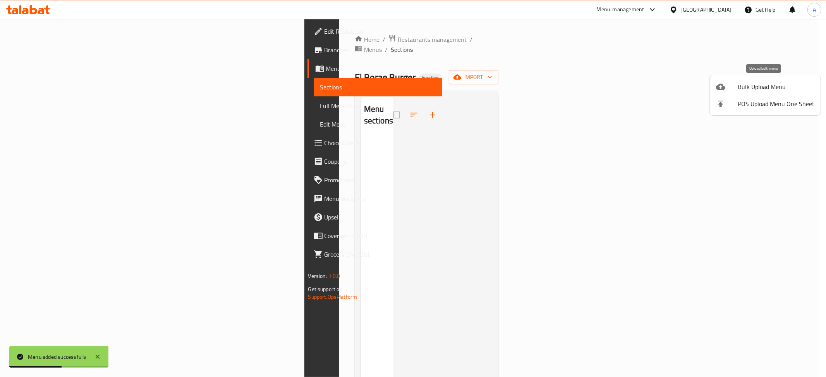
click at [747, 88] on span "Bulk Upload Menu" at bounding box center [776, 86] width 77 height 9
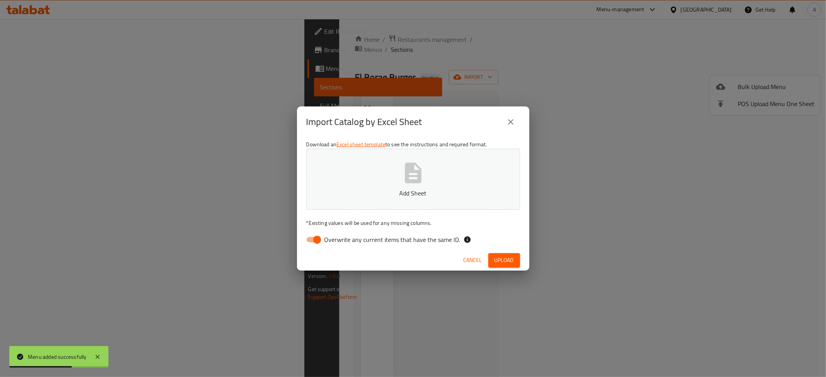
click at [313, 236] on input "Overwrite any current items that have the same ID." at bounding box center [317, 239] width 44 height 15
checkbox input "false"
click at [410, 161] on icon "button" at bounding box center [413, 173] width 25 height 25
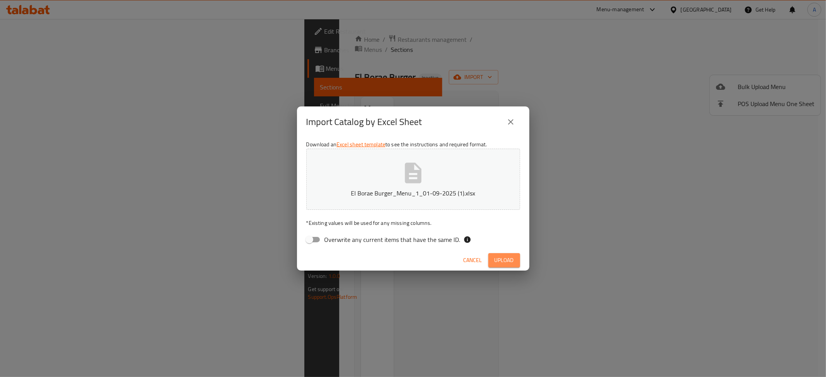
click at [515, 260] on button "Upload" at bounding box center [504, 260] width 32 height 14
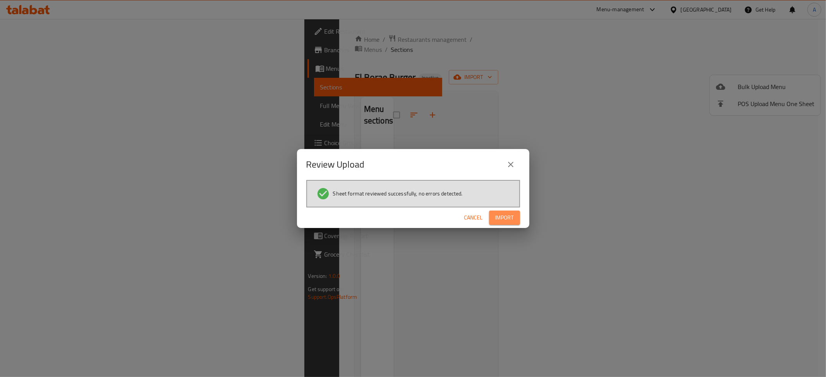
click at [513, 216] on span "Import" at bounding box center [504, 218] width 19 height 10
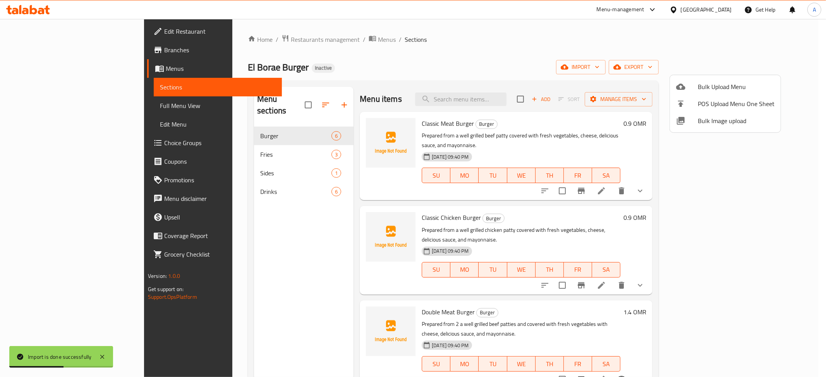
click at [72, 106] on div at bounding box center [413, 188] width 826 height 377
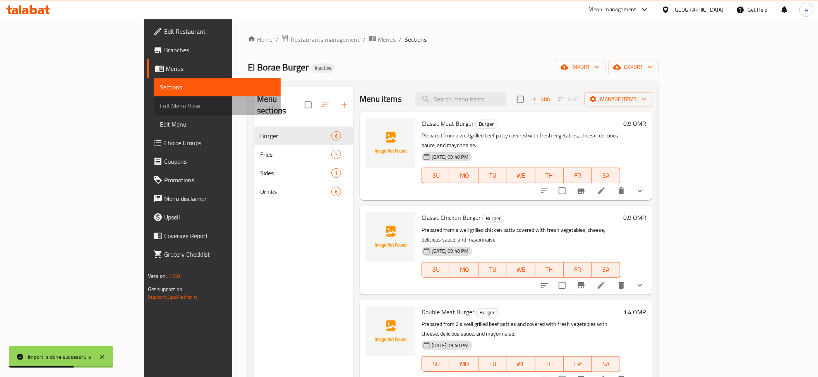
click at [160, 106] on span "Full Menu View" at bounding box center [217, 105] width 115 height 9
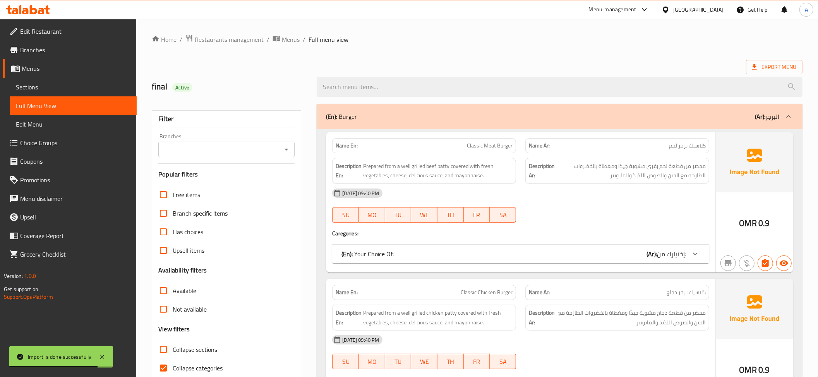
scroll to position [26, 0]
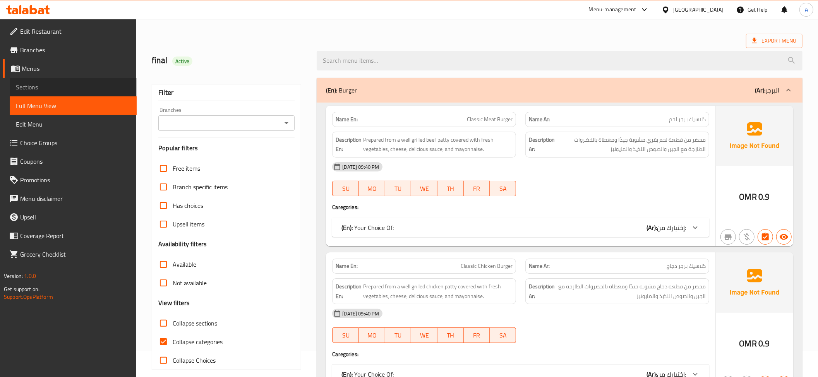
click at [39, 94] on link "Sections" at bounding box center [73, 87] width 127 height 19
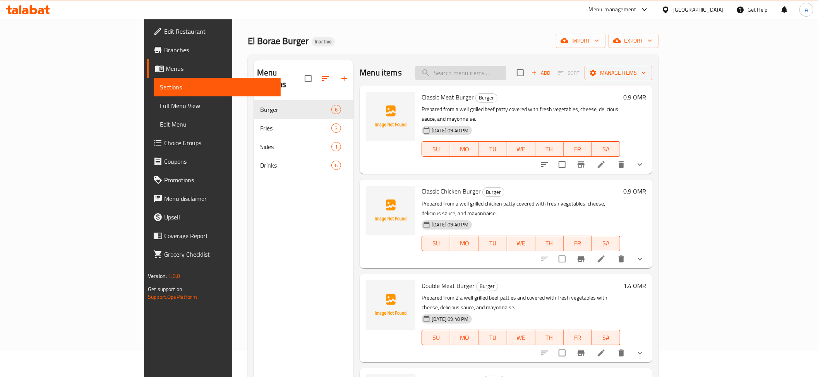
click at [507, 79] on input "search" at bounding box center [460, 73] width 91 height 14
paste input "فرايز صوص"
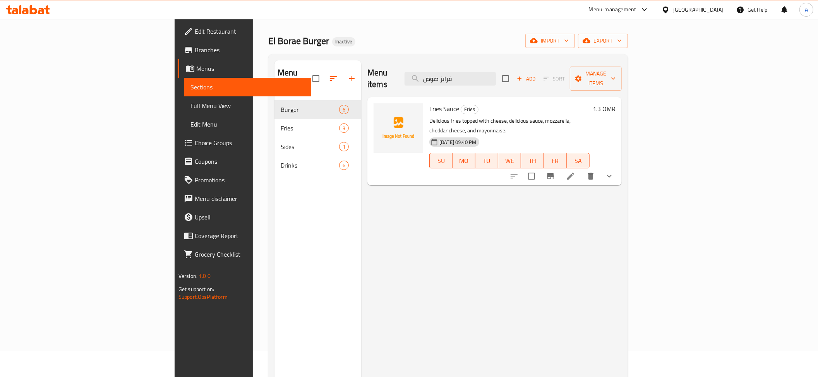
type input "فرايز صوص"
click at [574, 173] on icon at bounding box center [570, 176] width 7 height 7
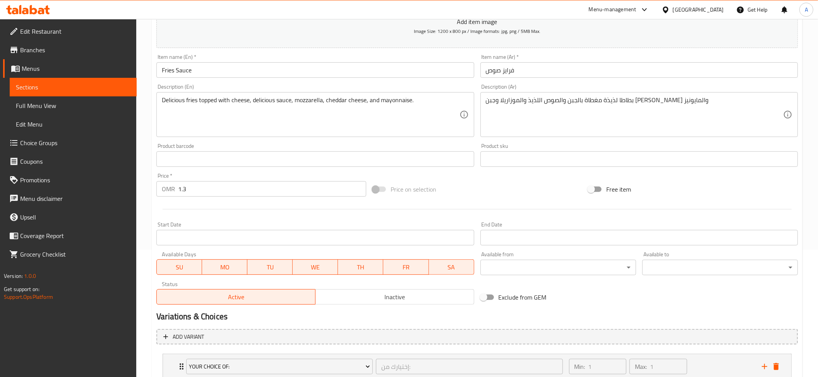
scroll to position [183, 0]
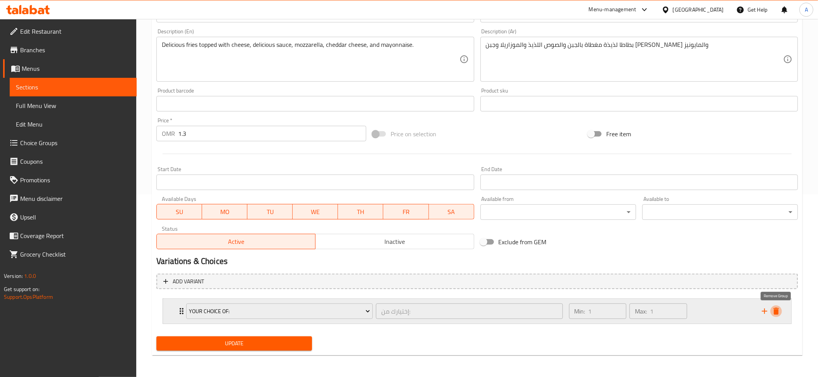
click at [781, 311] on icon "delete" at bounding box center [776, 311] width 9 height 9
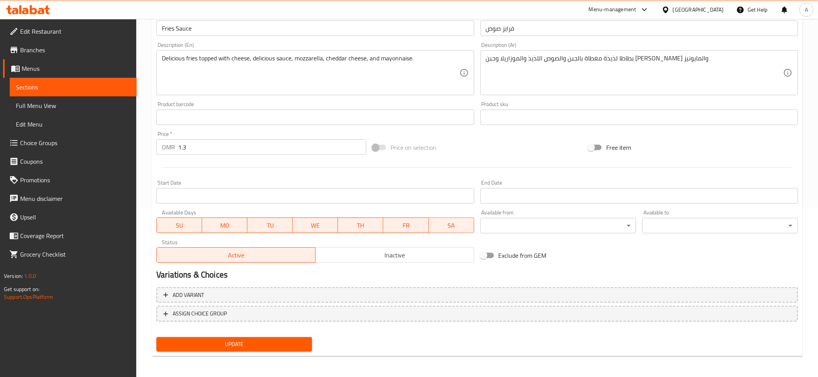
click at [268, 342] on span "Update" at bounding box center [234, 345] width 143 height 10
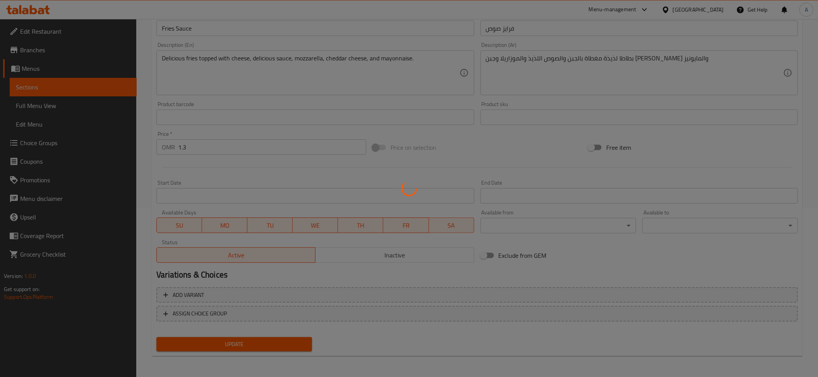
scroll to position [90, 0]
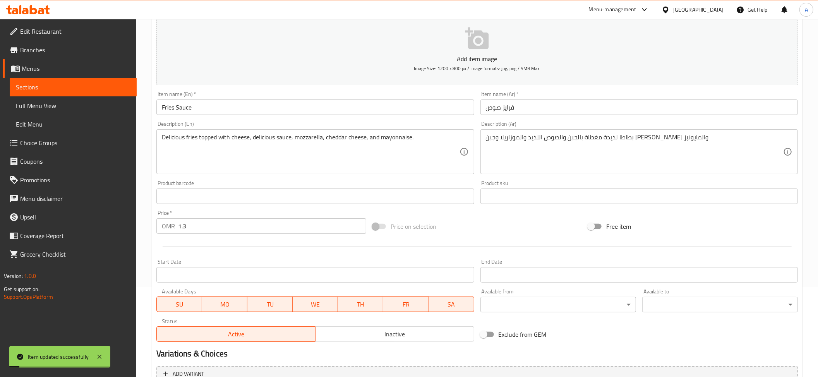
click at [37, 106] on span "Full Menu View" at bounding box center [73, 105] width 115 height 9
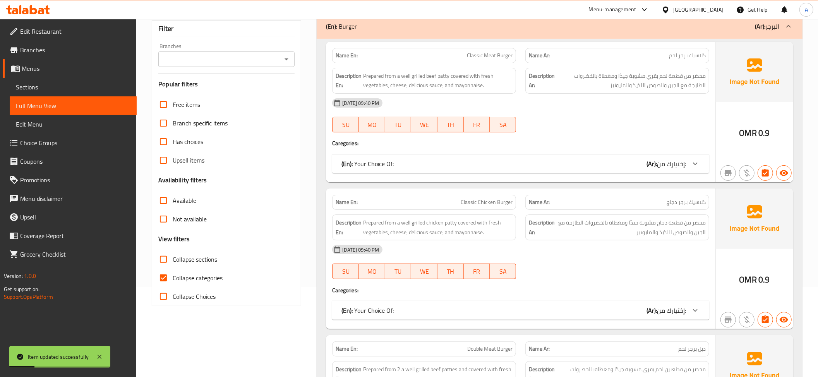
click at [218, 277] on span "Collapse categories" at bounding box center [198, 277] width 50 height 9
click at [173, 277] on input "Collapse categories" at bounding box center [163, 278] width 19 height 19
checkbox input "false"
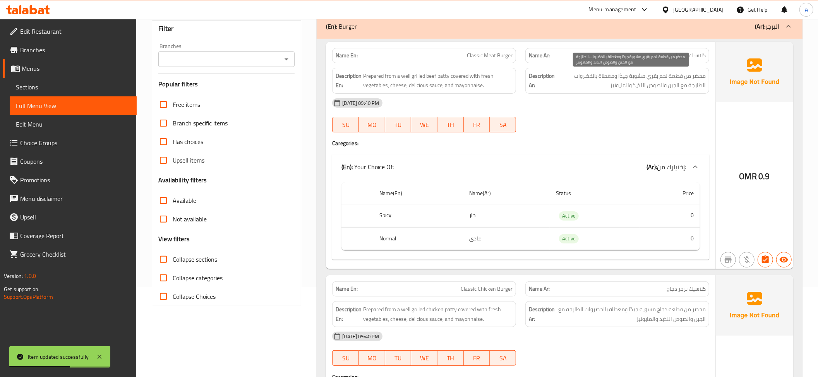
click at [652, 73] on span "محضر من قطعة لحم بقري مشوية جيدًا ومغطاة بالخضروات الطازجة مع الجبن والصوص اللذ…" at bounding box center [631, 80] width 149 height 19
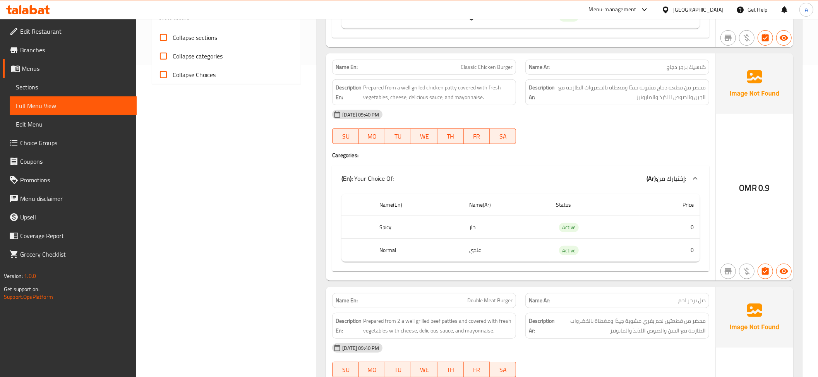
scroll to position [317, 0]
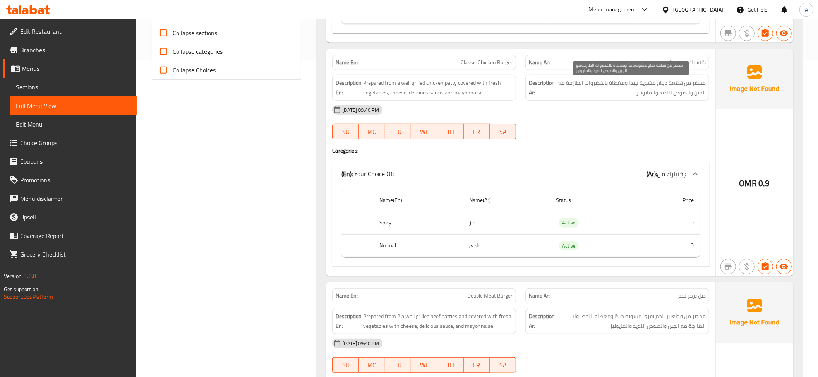
click at [669, 96] on span "محضر من قطعة دجاج مشوية جيدًا ومغطاة بالخضروات الطازجة مع الجبن والصوص اللذيذ و…" at bounding box center [631, 87] width 149 height 19
click at [425, 101] on div "Description En: Prepared from a well grilled chicken patty covered with fresh v…" at bounding box center [424, 88] width 184 height 26
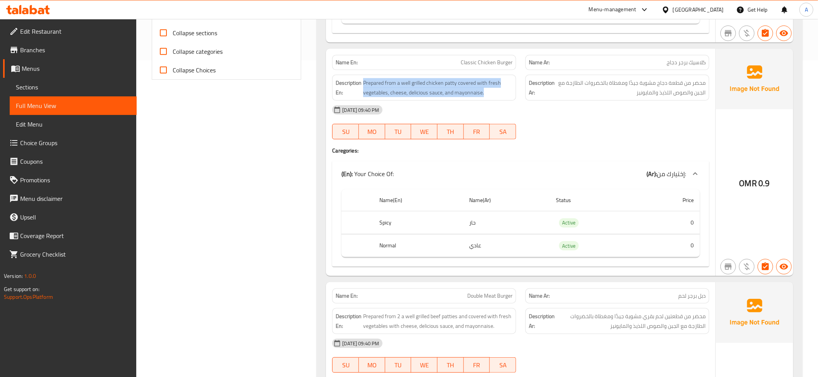
click at [425, 101] on div "Description En: Prepared from a well grilled chicken patty covered with fresh v…" at bounding box center [424, 88] width 184 height 26
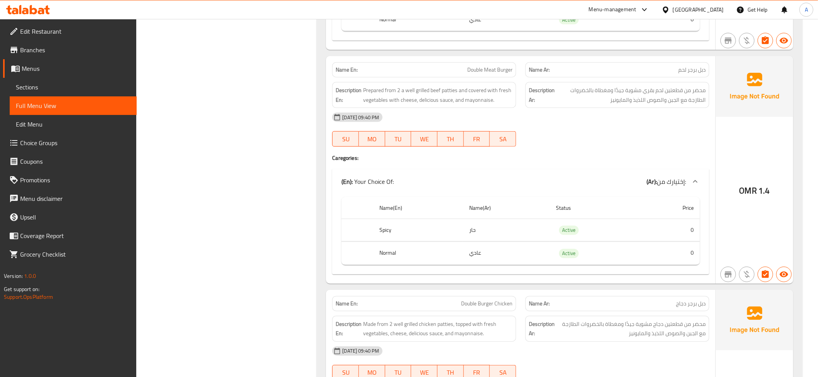
scroll to position [577, 0]
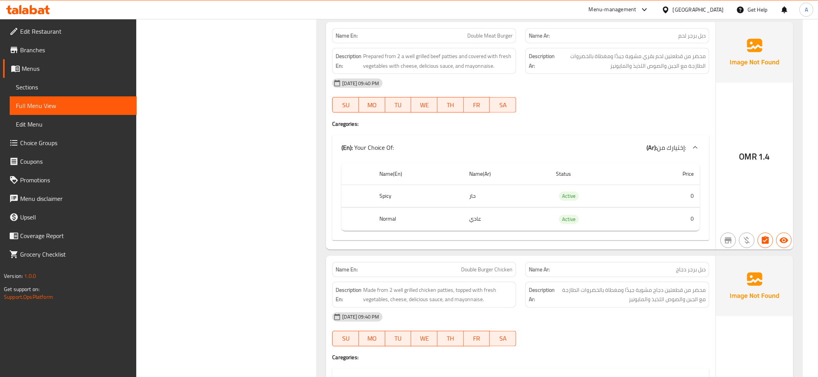
click at [469, 40] on span "Double Meat Burger" at bounding box center [489, 36] width 45 height 8
click at [627, 59] on span "محضر من قطعتين لحم بقري مشوية جيدًا ومغطاة بالخضروات الطازجة مع الجبن والصوص ال…" at bounding box center [631, 61] width 149 height 19
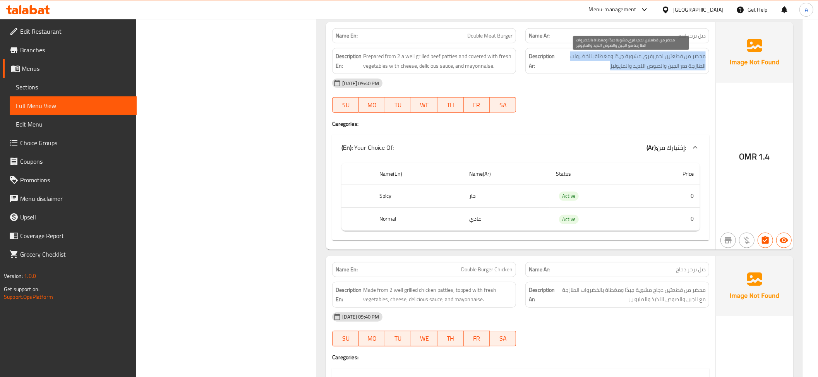
click at [627, 59] on span "محضر من قطعتين لحم بقري مشوية جيدًا ومغطاة بالخضروات الطازجة مع الجبن والصوص ال…" at bounding box center [631, 61] width 149 height 19
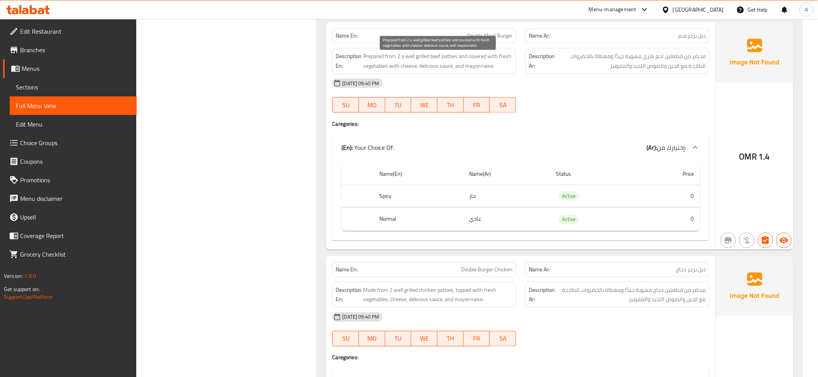
click at [452, 68] on span "Prepared from 2 a well grilled beef patties and covered with fresh vegetables w…" at bounding box center [437, 61] width 149 height 19
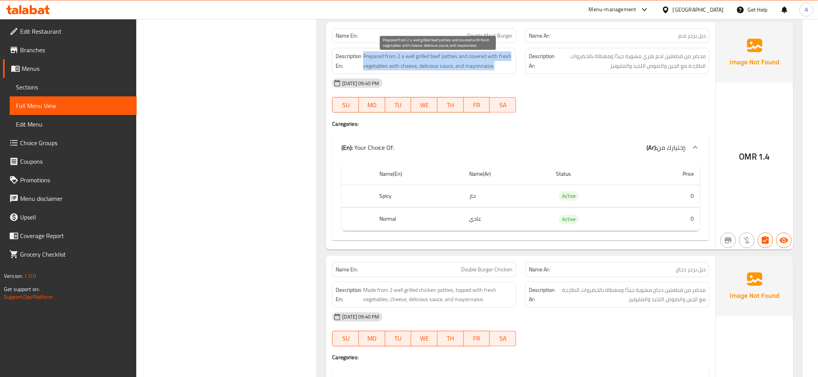
click at [452, 68] on span "Prepared from 2 a well grilled beef patties and covered with fresh vegetables w…" at bounding box center [437, 61] width 149 height 19
click at [484, 70] on span "Prepared from 2 a well grilled beef patties and covered with fresh vegetables w…" at bounding box center [437, 61] width 149 height 19
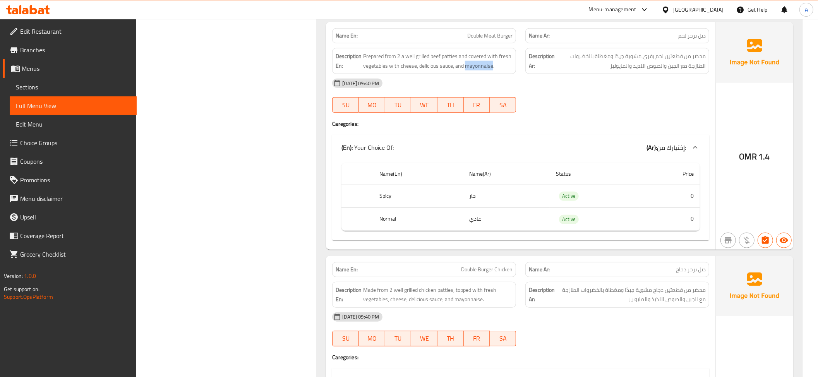
click at [484, 70] on span "Prepared from 2 a well grilled beef patties and covered with fresh vegetables w…" at bounding box center [437, 61] width 149 height 19
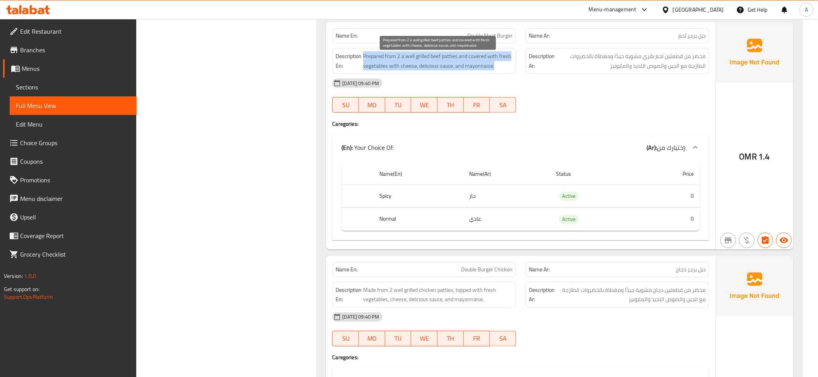
click at [484, 70] on span "Prepared from 2 a well grilled beef patties and covered with fresh vegetables w…" at bounding box center [437, 61] width 149 height 19
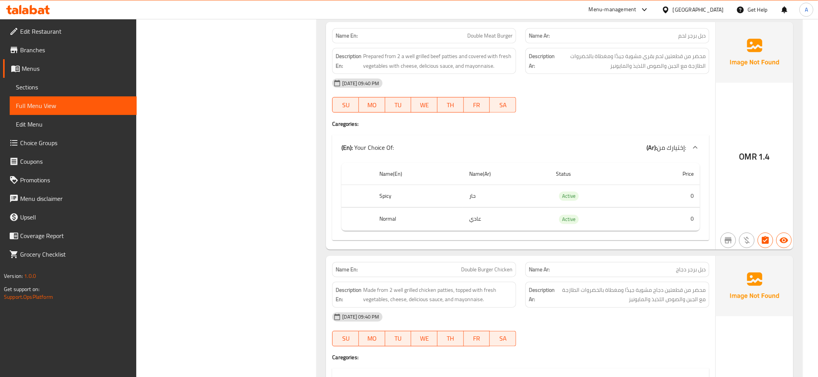
click at [739, 96] on div "OMR 1.4" at bounding box center [754, 135] width 77 height 227
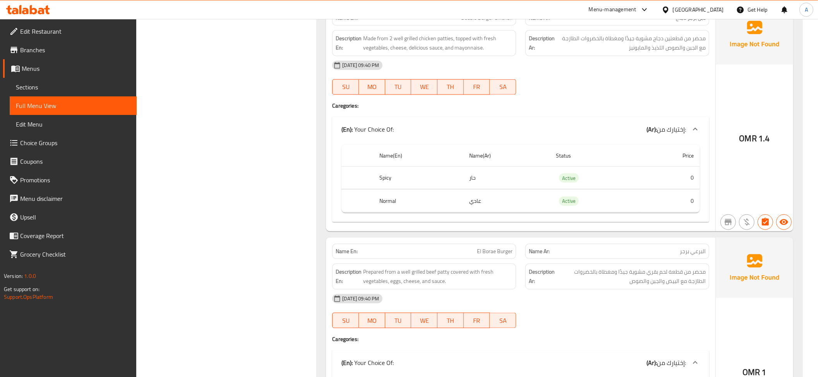
scroll to position [803, 0]
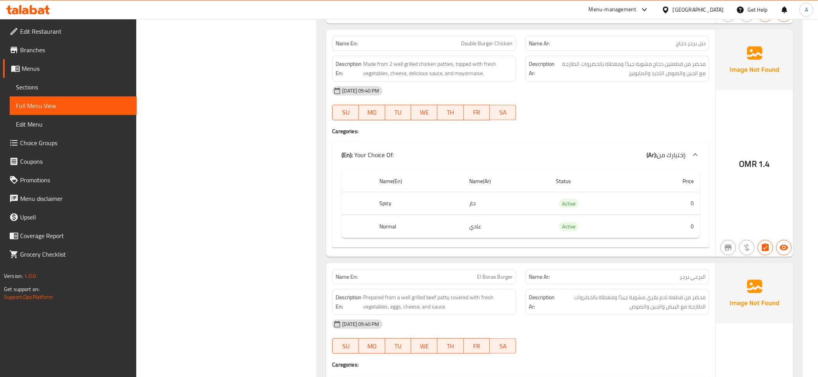
click at [483, 86] on div "[DATE] 09:40 PM" at bounding box center [521, 91] width 387 height 19
click at [490, 78] on span "Made from 2 well grilled chicken patties, topped with fresh vegetables, cheese,…" at bounding box center [437, 68] width 149 height 19
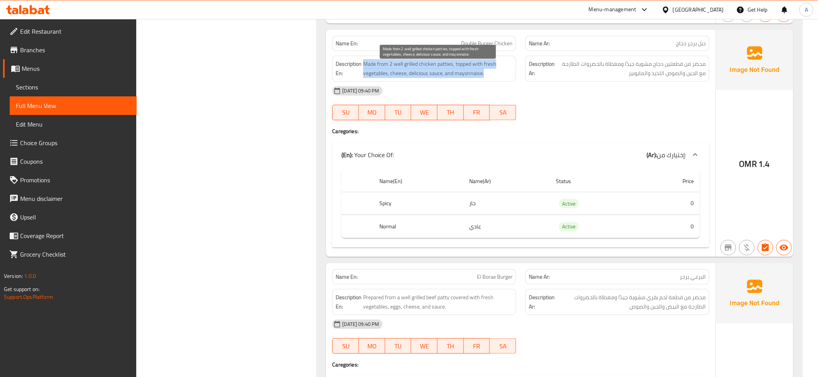
click at [490, 78] on span "Made from 2 well grilled chicken patties, topped with fresh vegetables, cheese,…" at bounding box center [437, 68] width 149 height 19
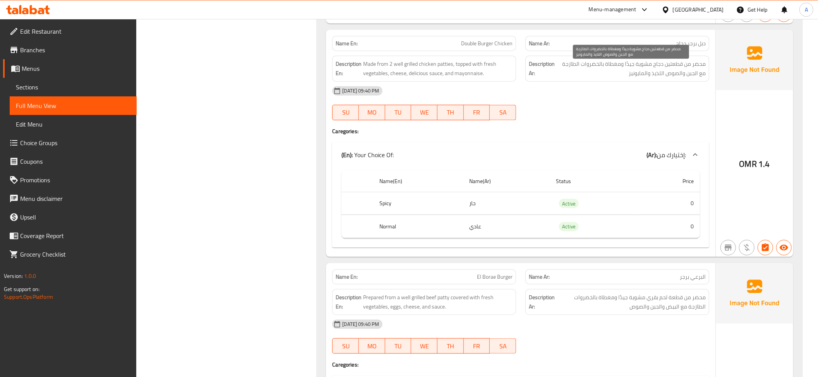
click at [612, 77] on span "محضر من قطعتين دجاج مشوية جيدًا ومغطاة بالخضروات الطازجة مع الجبن والصوص اللذيذ…" at bounding box center [631, 68] width 149 height 19
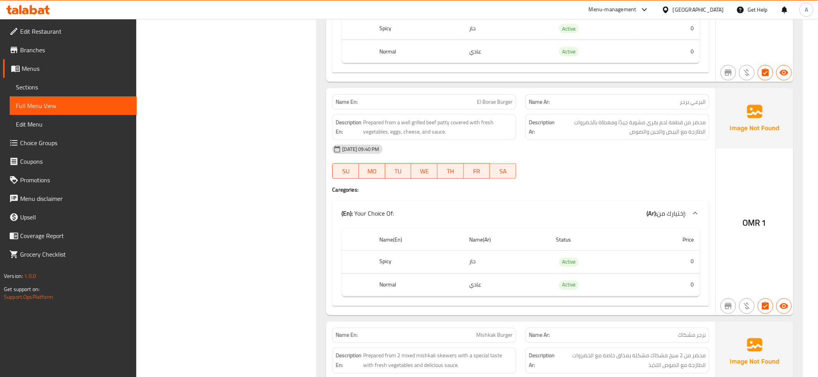
scroll to position [1029, 0]
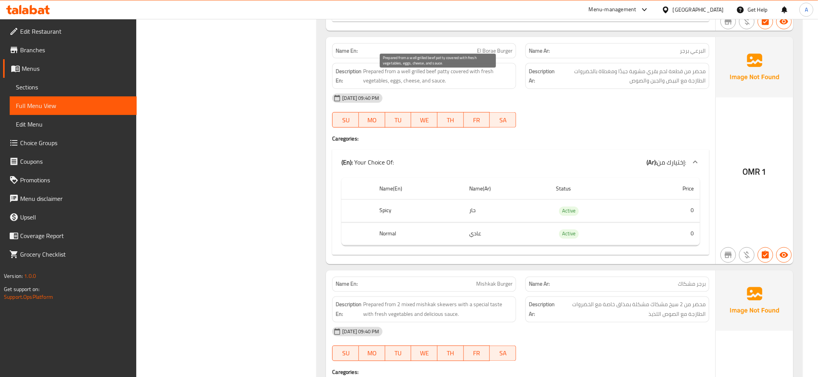
click at [452, 86] on span "Prepared from a well grilled beef patty covered with fresh vegetables, eggs, ch…" at bounding box center [437, 76] width 149 height 19
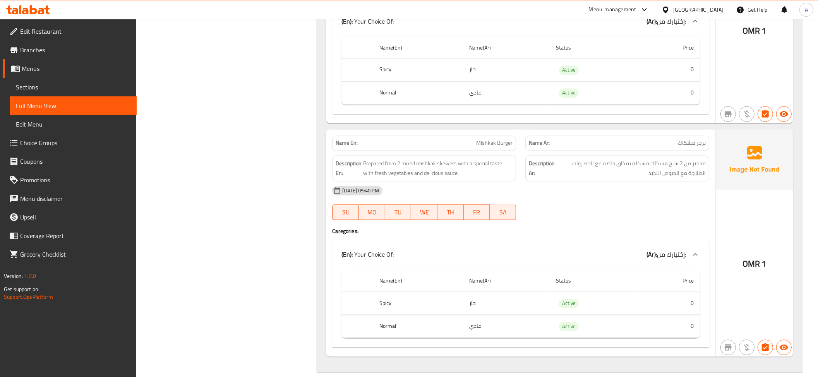
scroll to position [1260, 0]
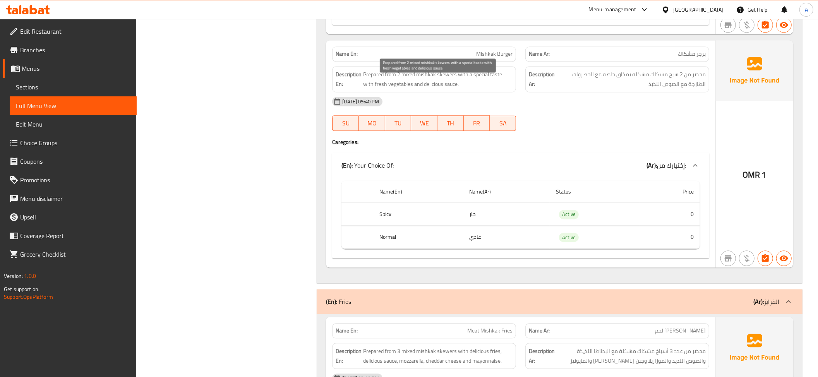
click at [474, 86] on span "Prepared from 2 mixed mishkak skewers with a special taste with fresh vegetable…" at bounding box center [437, 79] width 149 height 19
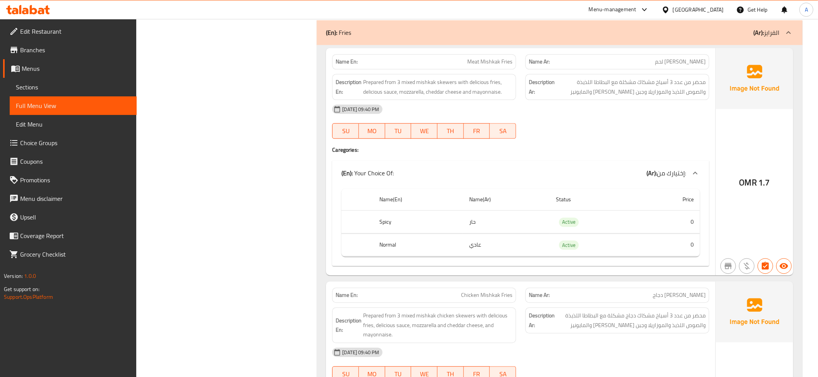
scroll to position [1538, 0]
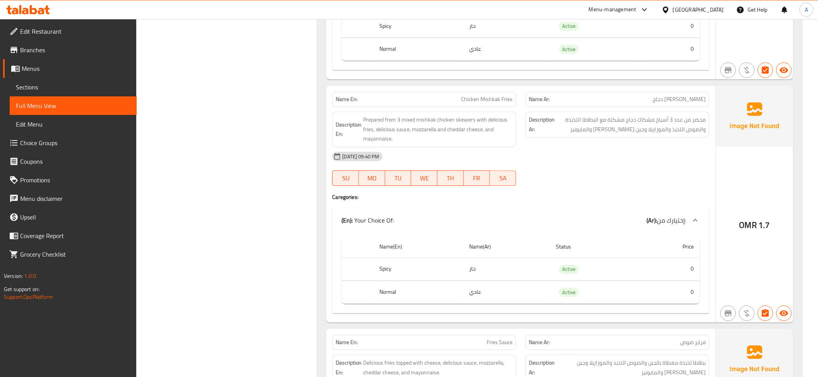
scroll to position [1734, 0]
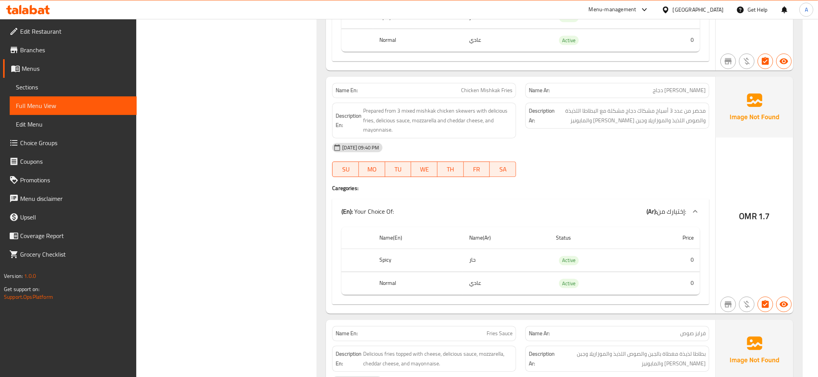
drag, startPoint x: 540, startPoint y: 266, endPoint x: 761, endPoint y: 254, distance: 221.9
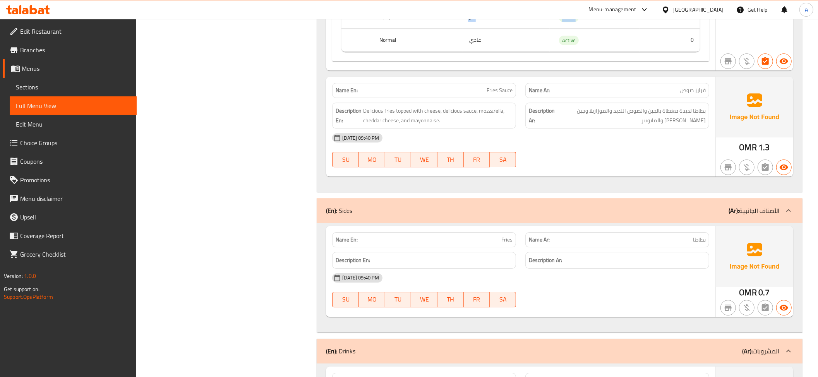
scroll to position [2002, 0]
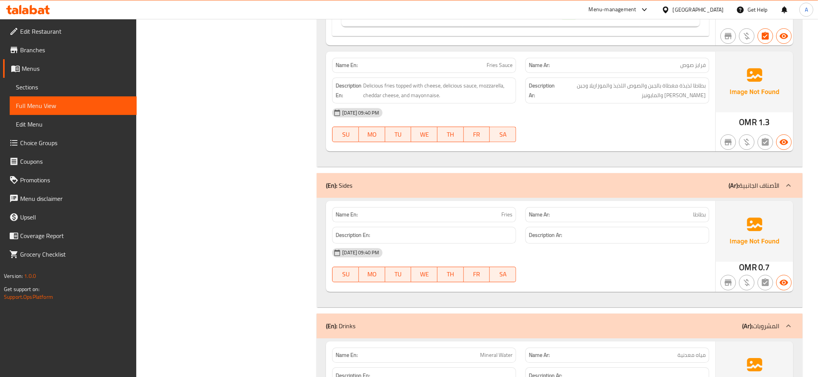
click at [483, 100] on span "Delicious fries topped with cheese, delicious sauce, mozzarella, cheddar cheese…" at bounding box center [437, 90] width 149 height 19
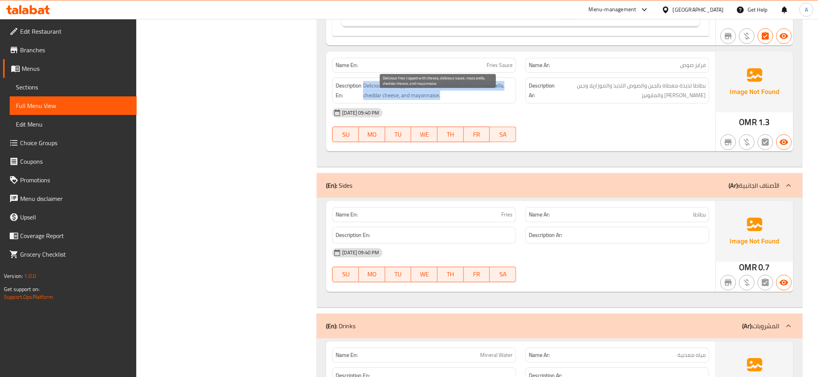
click at [483, 100] on span "Delicious fries topped with cheese, delicious sauce, mozzarella, cheddar cheese…" at bounding box center [437, 90] width 149 height 19
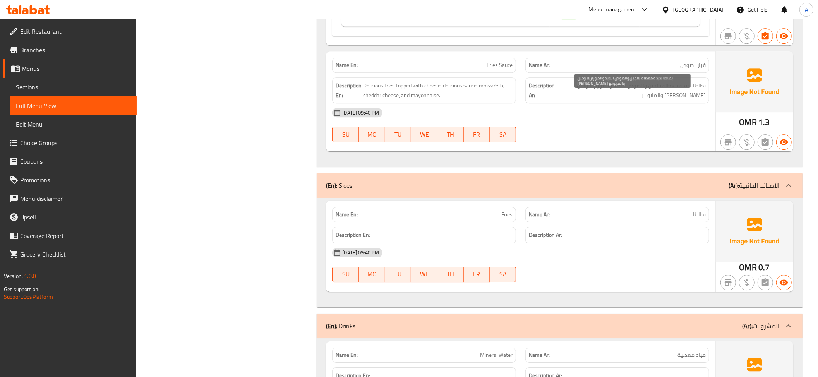
click at [637, 100] on span "بطاطا لذيذة مغطاة بالجبن والصوص اللذيذ والموزاريلا وجبن الشيدر والمايونيز" at bounding box center [631, 90] width 149 height 19
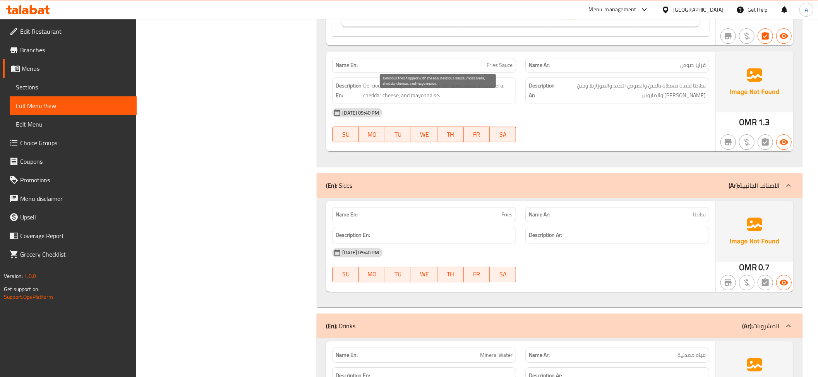
click at [501, 100] on span "Delicious fries topped with cheese, delicious sauce, mozzarella, cheddar cheese…" at bounding box center [437, 90] width 149 height 19
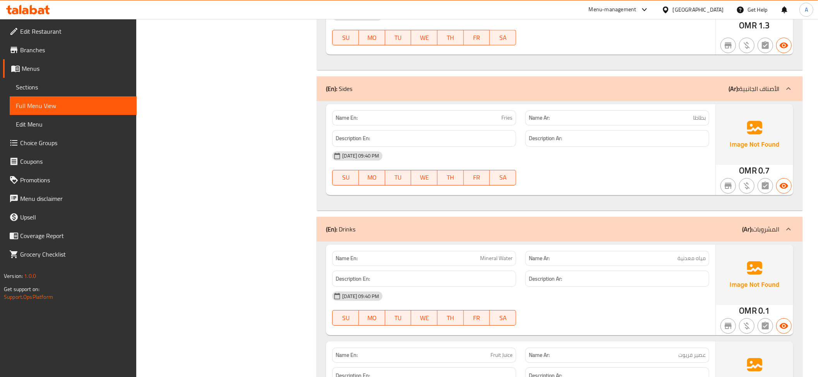
scroll to position [1996, 0]
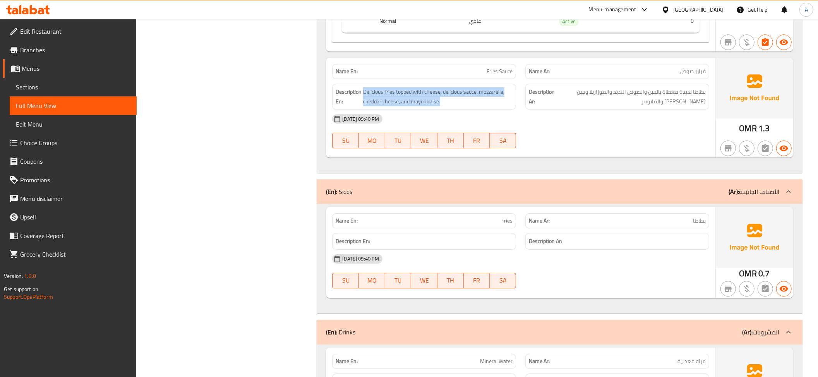
copy span "Fries"
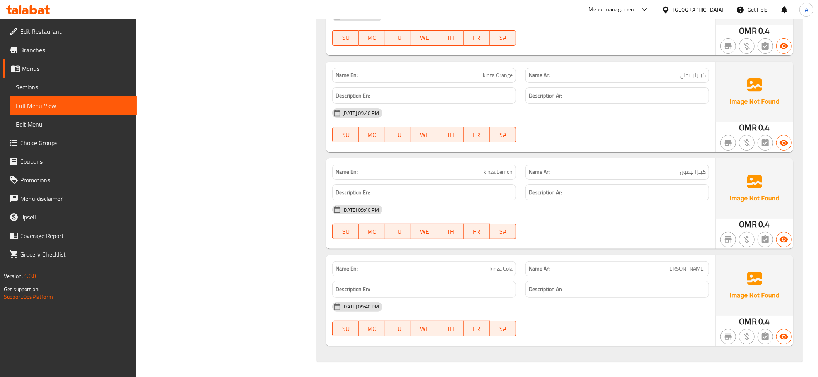
scroll to position [0, 0]
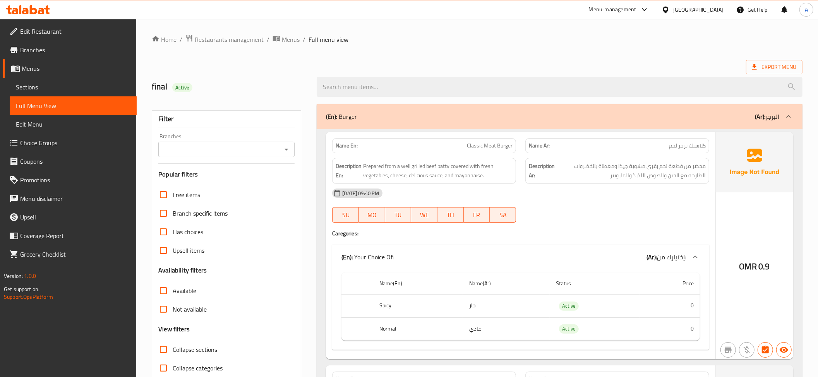
click at [62, 48] on span "Branches" at bounding box center [75, 49] width 110 height 9
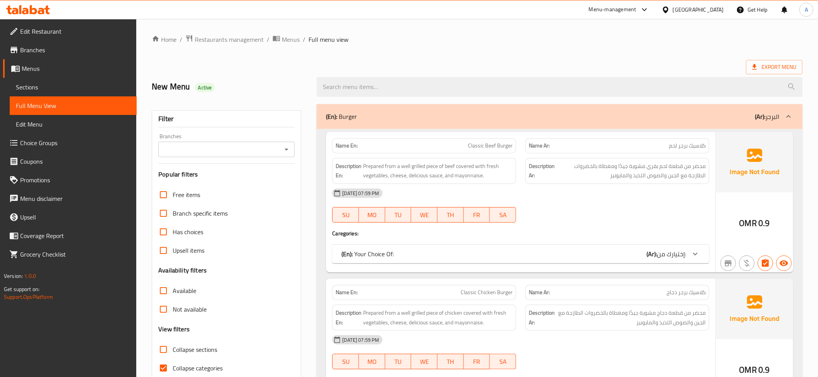
click at [82, 90] on span "Sections" at bounding box center [73, 86] width 115 height 9
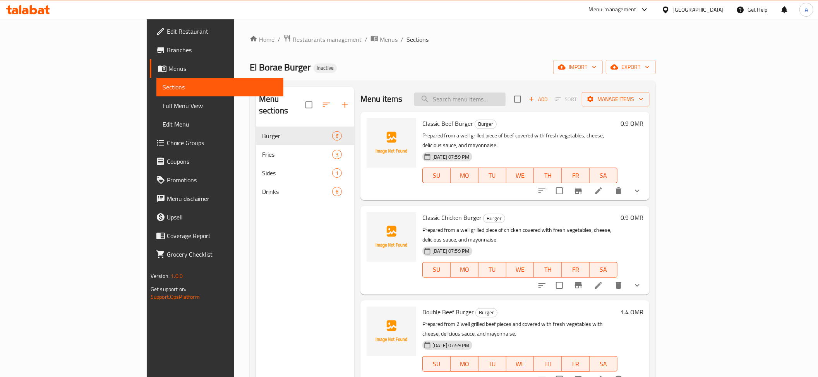
click at [500, 105] on input "search" at bounding box center [459, 100] width 91 height 14
paste input "Al-Barai Burger"
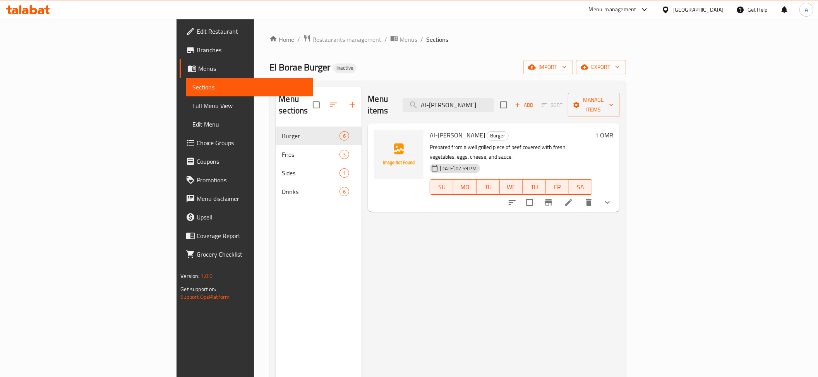
type input "Al-Barai Burger"
click at [574, 198] on icon at bounding box center [568, 202] width 9 height 9
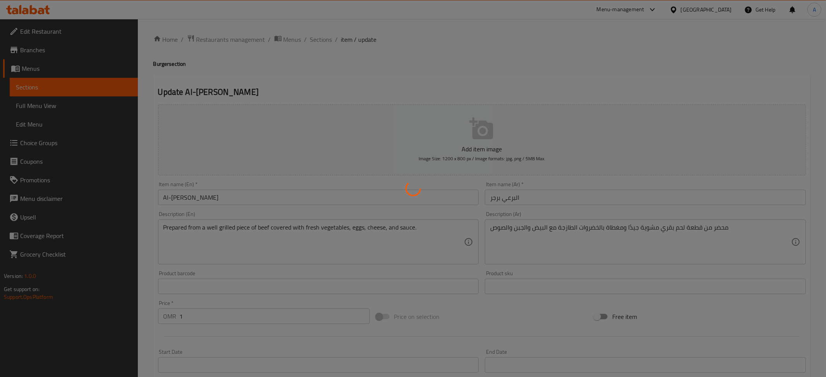
type input "إختيارك من:"
type input "1"
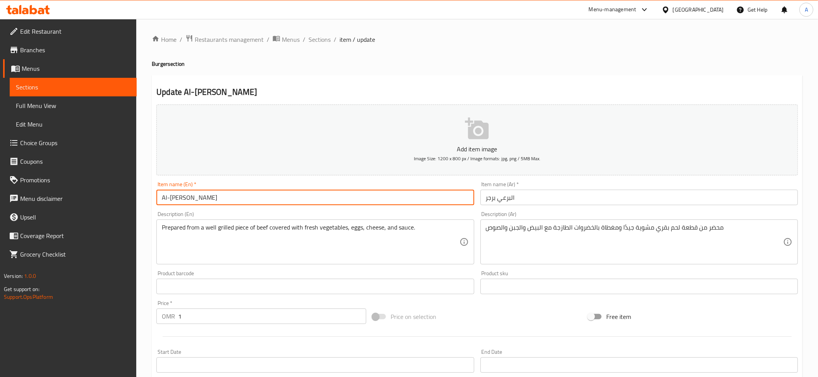
drag, startPoint x: 183, startPoint y: 198, endPoint x: 135, endPoint y: 191, distance: 48.5
click at [135, 191] on div "Edit Restaurant Branches Menus Sections Full Menu View Edit Menu Choice Groups …" at bounding box center [409, 289] width 818 height 541
paste input "El Borae"
click at [187, 197] on input "El Borae Burger" at bounding box center [315, 197] width 318 height 15
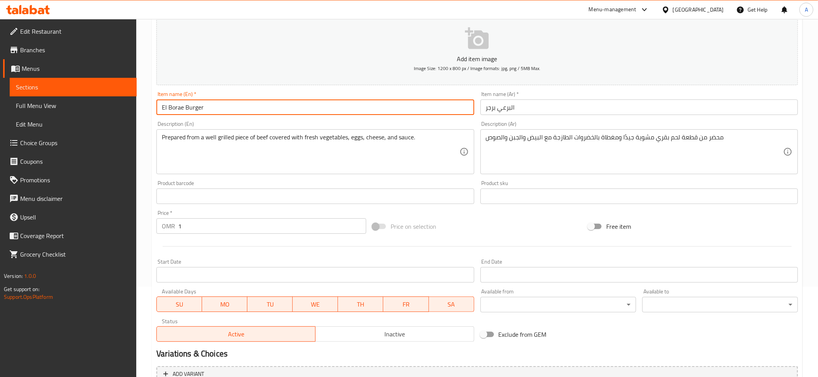
scroll to position [183, 0]
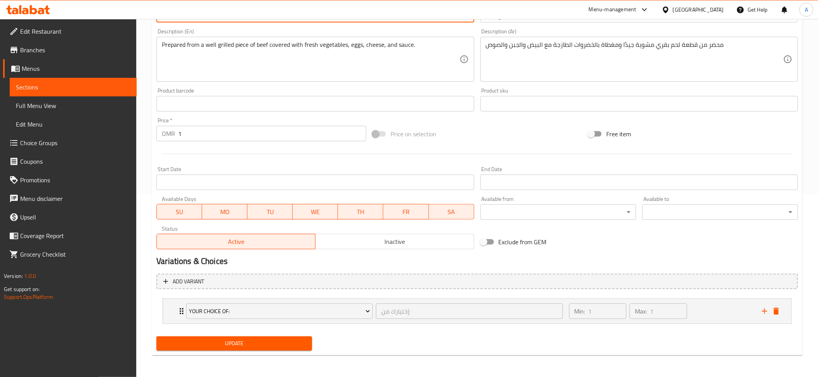
type input "El Borae Burger"
click at [306, 343] on span "Update" at bounding box center [234, 344] width 143 height 10
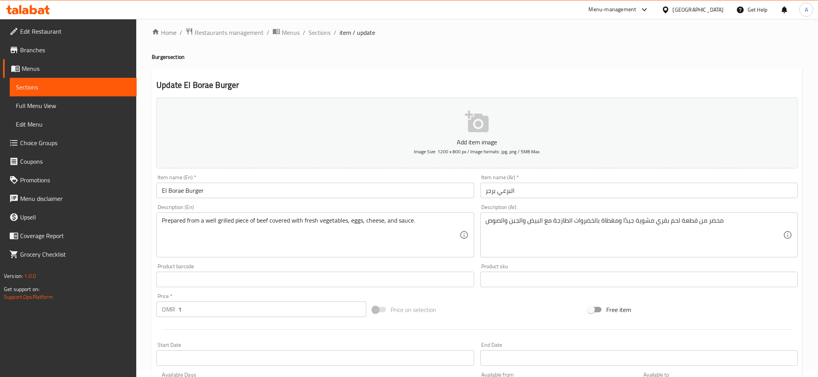
scroll to position [0, 0]
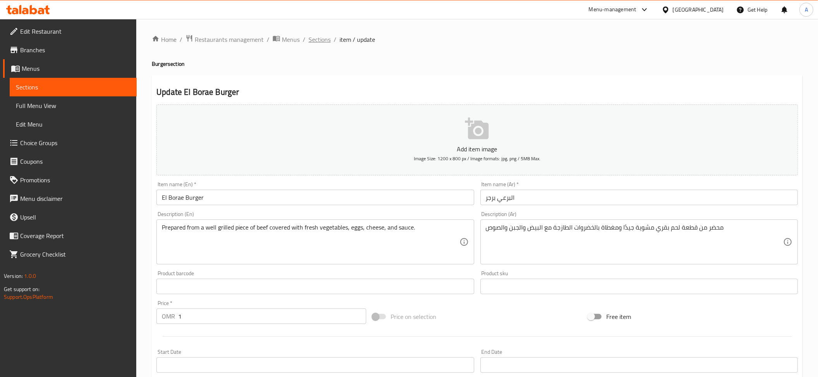
click at [320, 40] on span "Sections" at bounding box center [320, 39] width 22 height 9
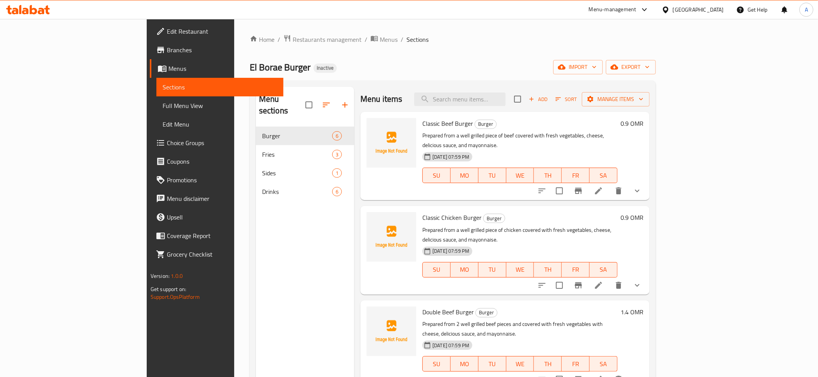
click at [495, 108] on div "Menu items Add Sort Manage items" at bounding box center [505, 99] width 289 height 25
click at [506, 100] on input "search" at bounding box center [459, 100] width 91 height 14
paste input "Fries"
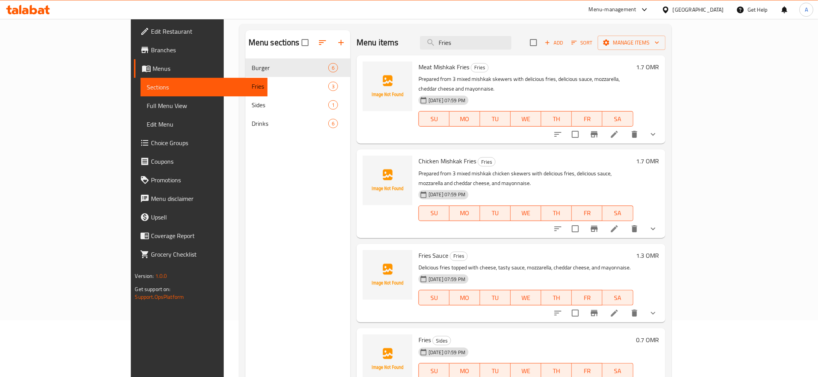
scroll to position [109, 0]
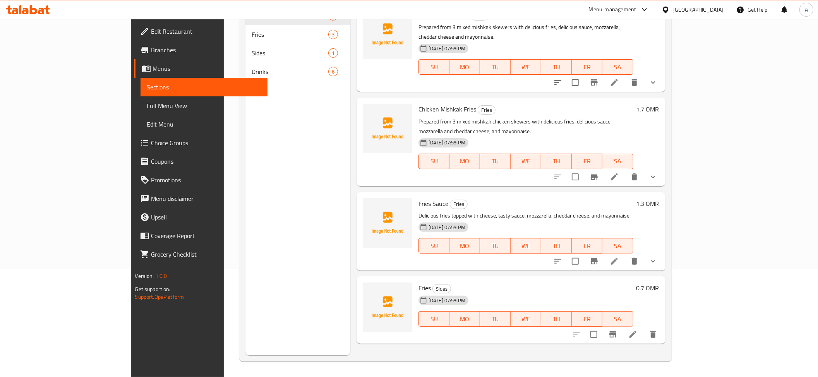
type input "Fries"
click at [638, 330] on icon at bounding box center [633, 334] width 9 height 9
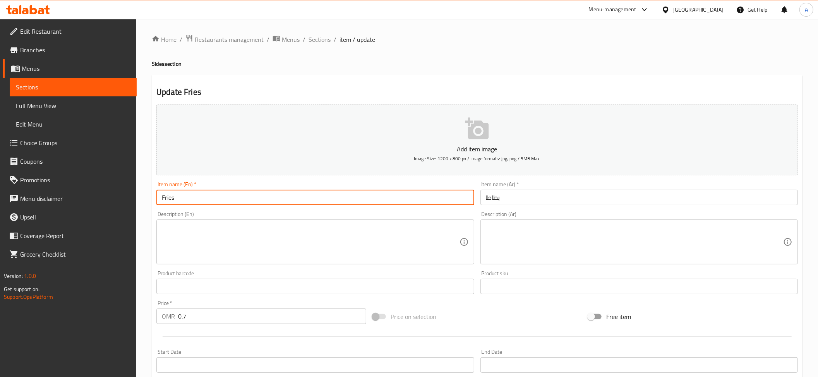
click at [314, 203] on input "Fries" at bounding box center [315, 197] width 318 height 15
click at [324, 205] on input "Fries" at bounding box center [315, 197] width 318 height 15
click at [323, 205] on input "Fries" at bounding box center [315, 197] width 318 height 15
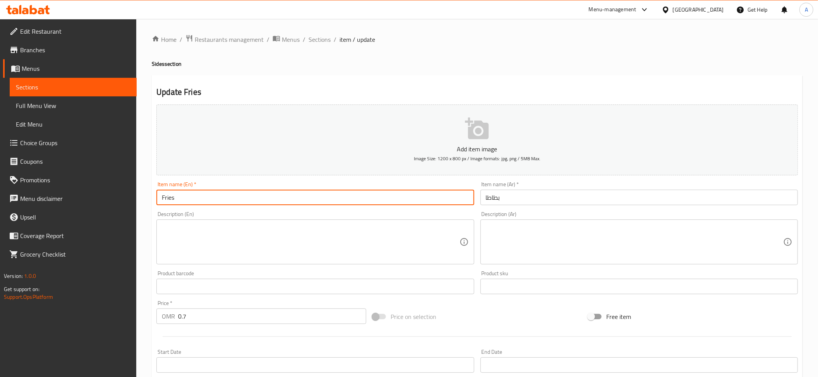
click at [323, 205] on input "Fries" at bounding box center [315, 197] width 318 height 15
type input "ح"
drag, startPoint x: 176, startPoint y: 203, endPoint x: 166, endPoint y: 199, distance: 10.8
click at [166, 199] on input "Pototes" at bounding box center [315, 197] width 318 height 15
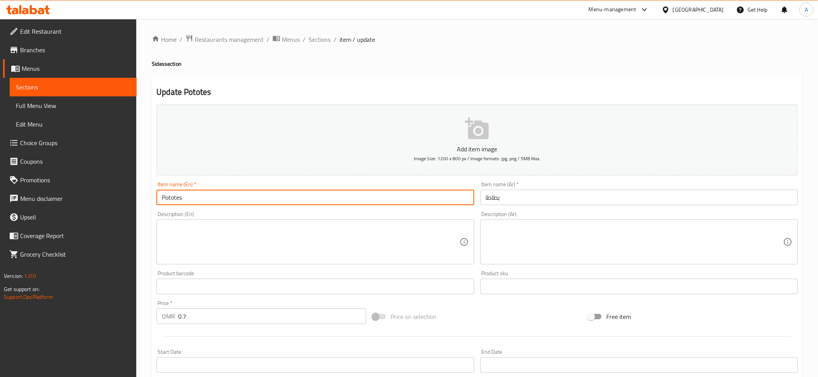
click at [166, 199] on input "Pototes" at bounding box center [315, 197] width 318 height 15
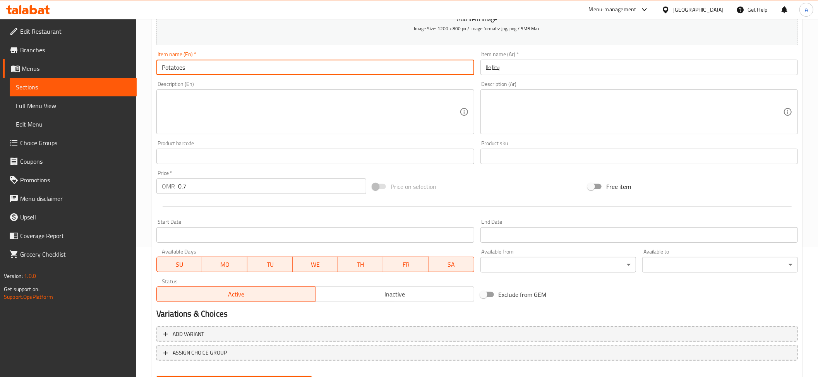
scroll to position [169, 0]
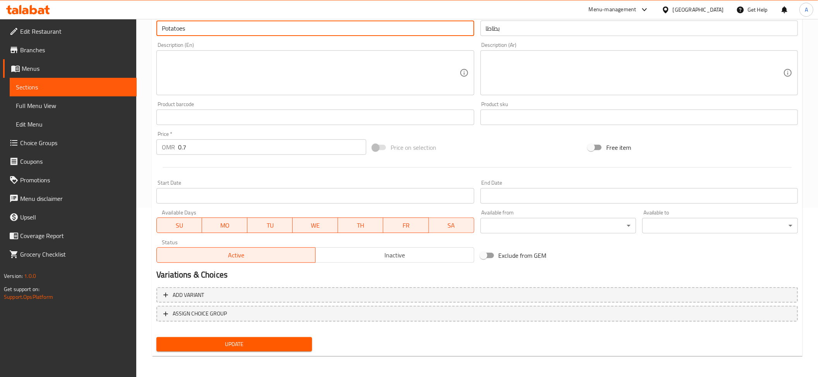
type input "Potatoes"
click at [242, 350] on button "Update" at bounding box center [234, 344] width 156 height 14
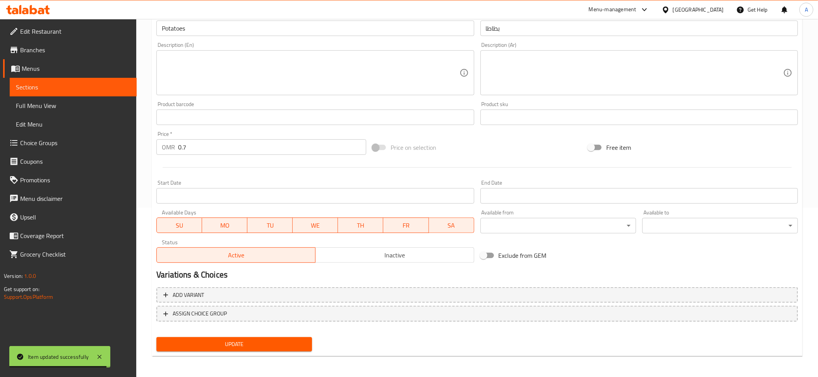
scroll to position [87, 0]
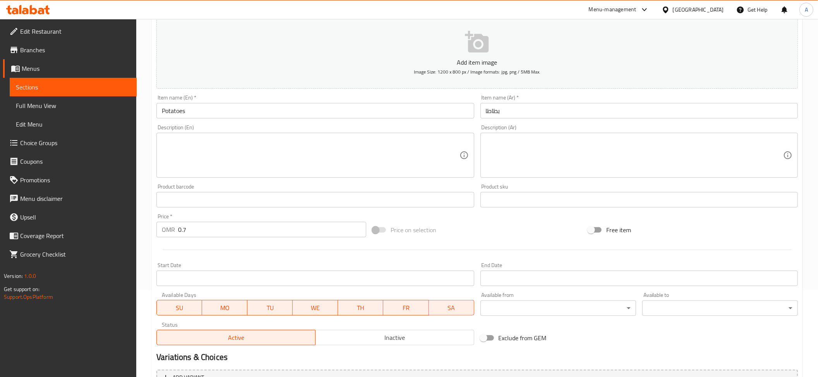
click at [92, 84] on span "Sections" at bounding box center [73, 86] width 115 height 9
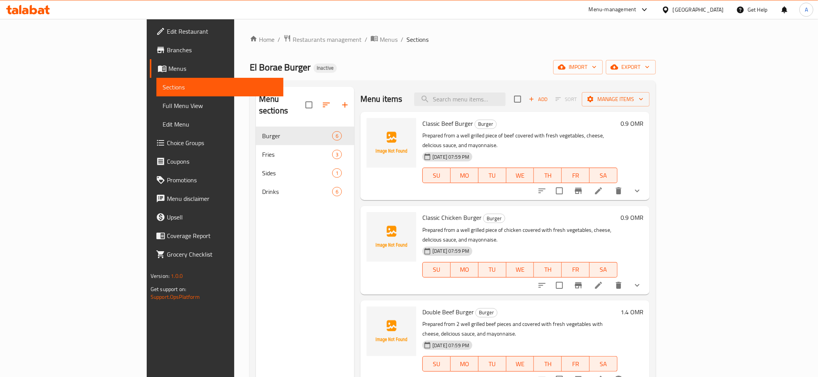
click at [168, 69] on span "Menus" at bounding box center [222, 68] width 109 height 9
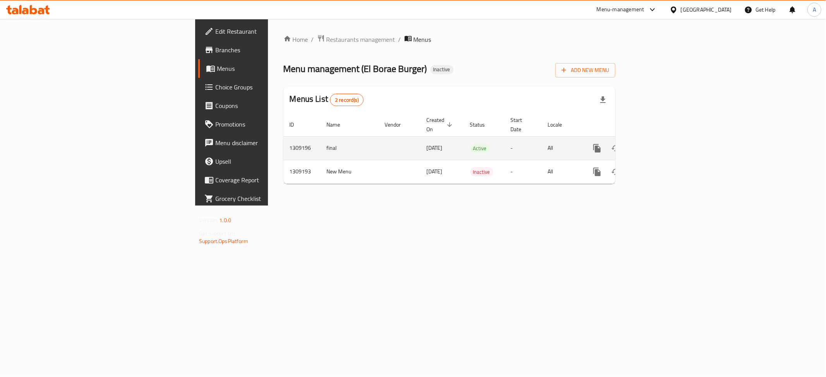
click at [662, 139] on div "enhanced table" at bounding box center [625, 148] width 74 height 19
click at [662, 139] on link "enhanced table" at bounding box center [653, 148] width 19 height 19
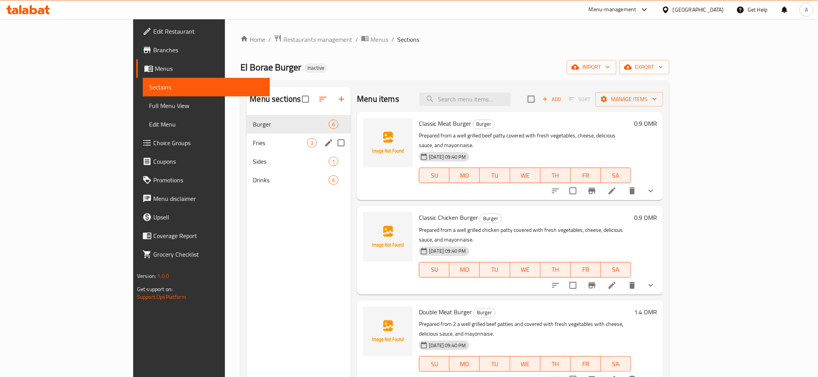
click at [247, 149] on div "Fries 3" at bounding box center [299, 143] width 104 height 19
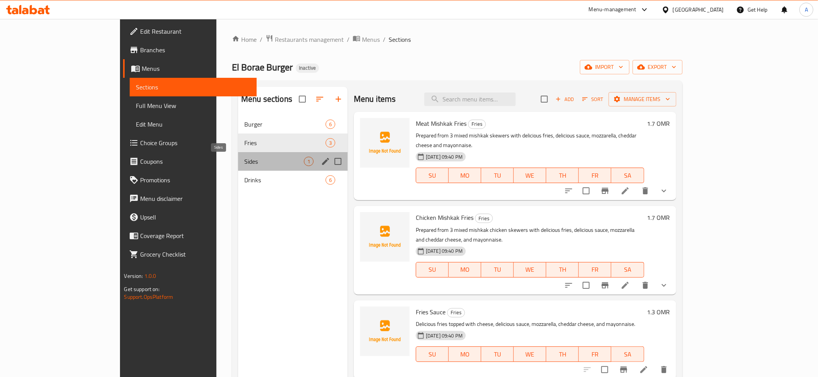
click at [244, 166] on span "Sides" at bounding box center [274, 161] width 60 height 9
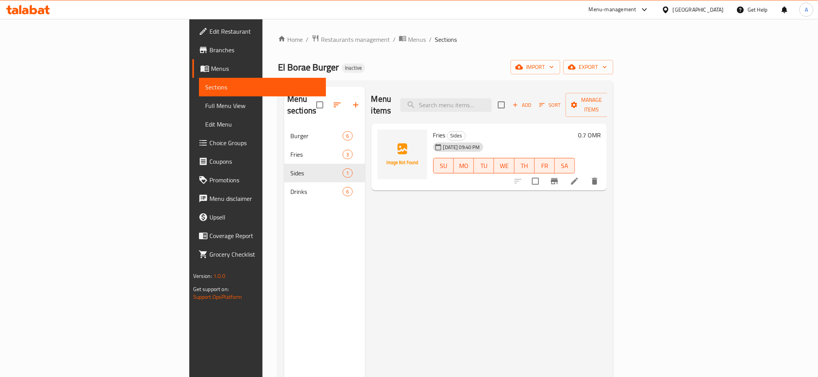
click at [578, 178] on icon at bounding box center [574, 181] width 7 height 7
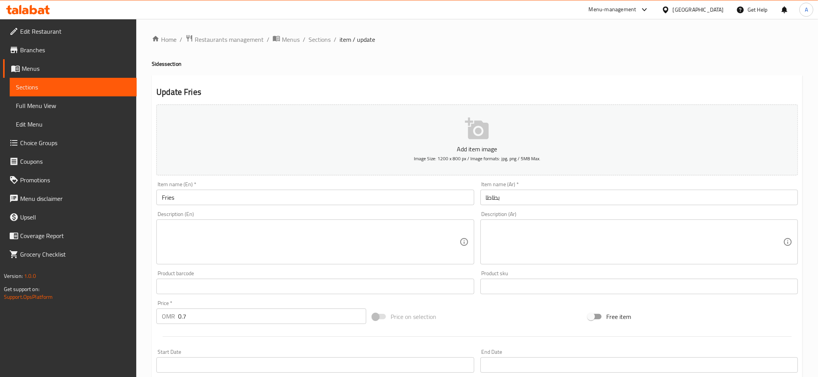
click at [234, 199] on input "Fries" at bounding box center [315, 197] width 318 height 15
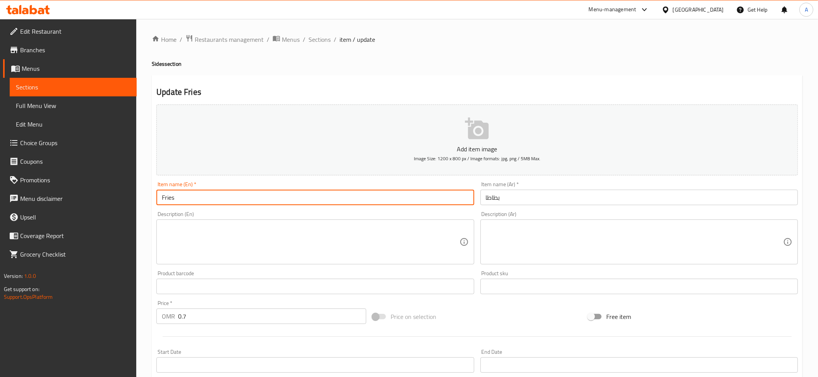
click at [234, 199] on input "Fries" at bounding box center [315, 197] width 318 height 15
type input "Potatoes"
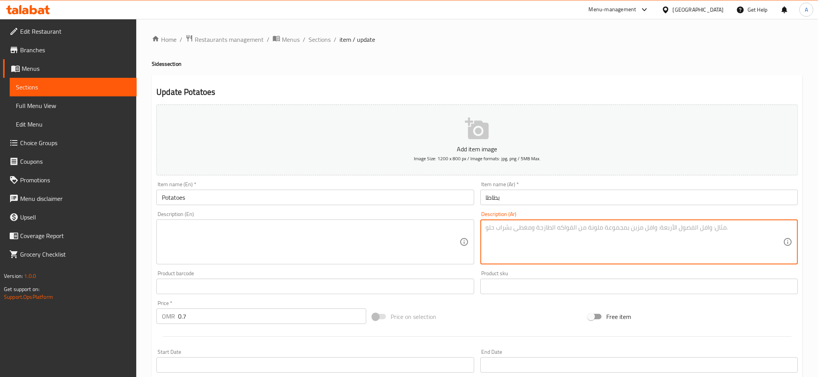
click at [493, 244] on textarea at bounding box center [634, 242] width 297 height 37
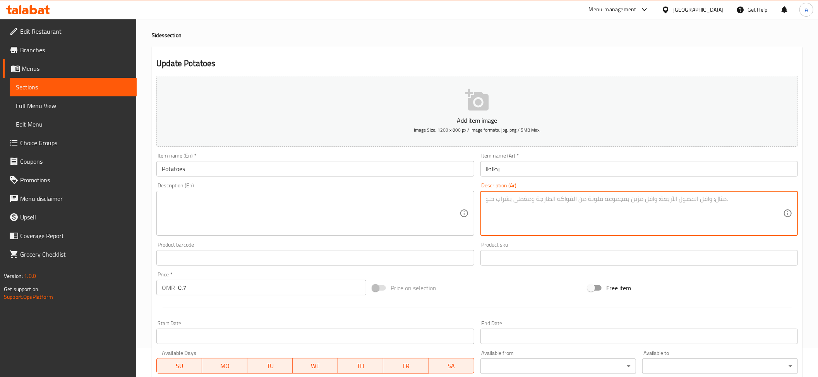
scroll to position [169, 0]
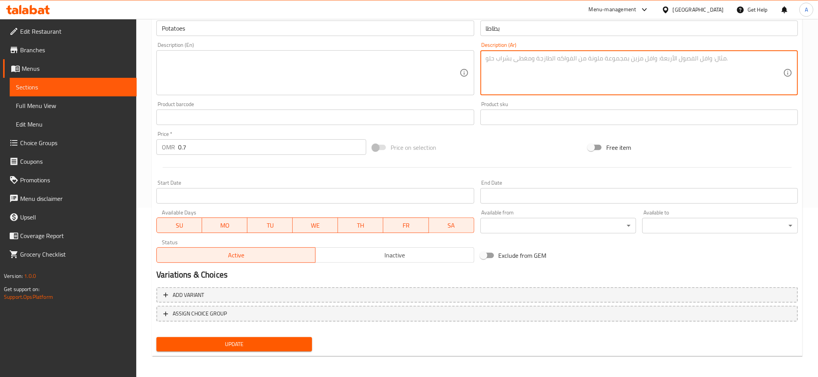
click at [265, 340] on span "Update" at bounding box center [234, 345] width 143 height 10
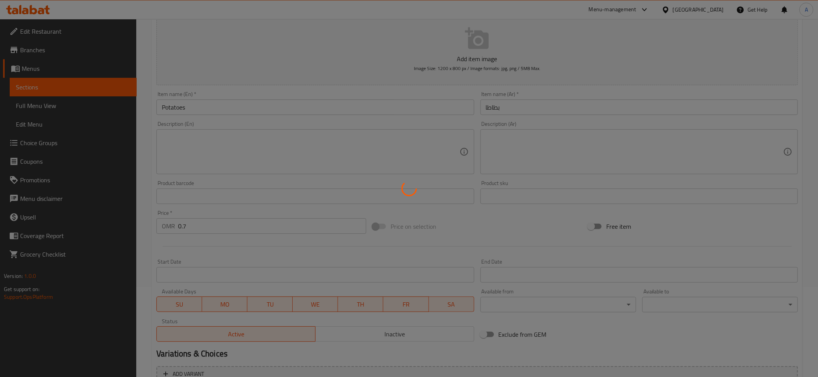
scroll to position [34, 0]
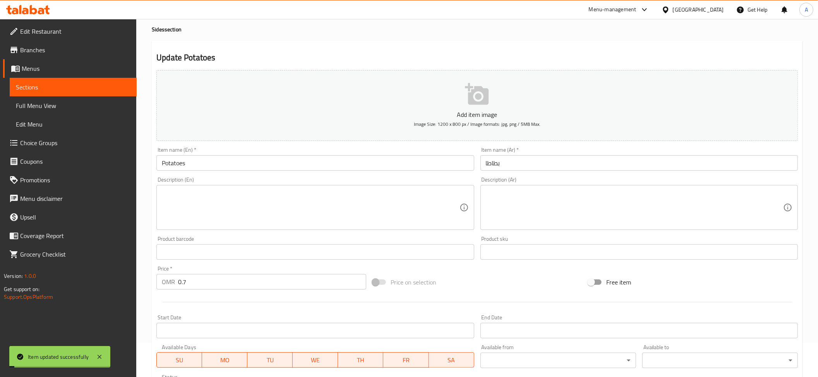
click at [74, 93] on link "Sections" at bounding box center [73, 87] width 127 height 19
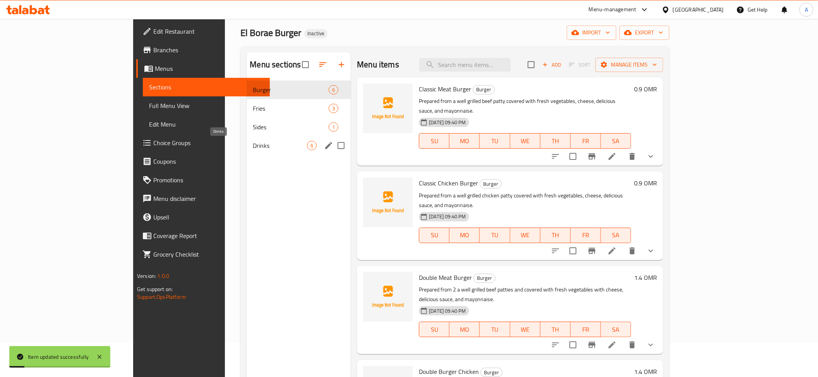
click at [253, 149] on span "Drinks" at bounding box center [280, 145] width 54 height 9
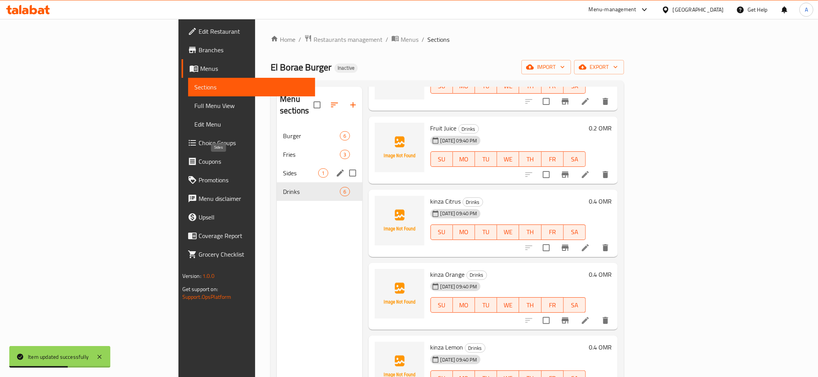
click at [283, 168] on span "Sides" at bounding box center [300, 172] width 35 height 9
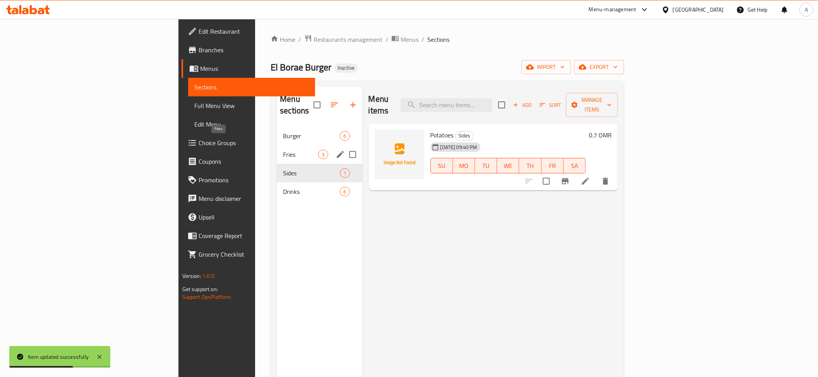
click at [283, 150] on span "Fries" at bounding box center [300, 154] width 35 height 9
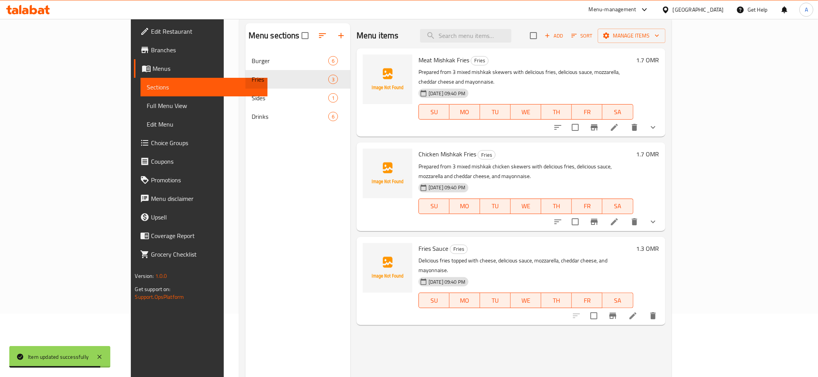
scroll to position [16, 0]
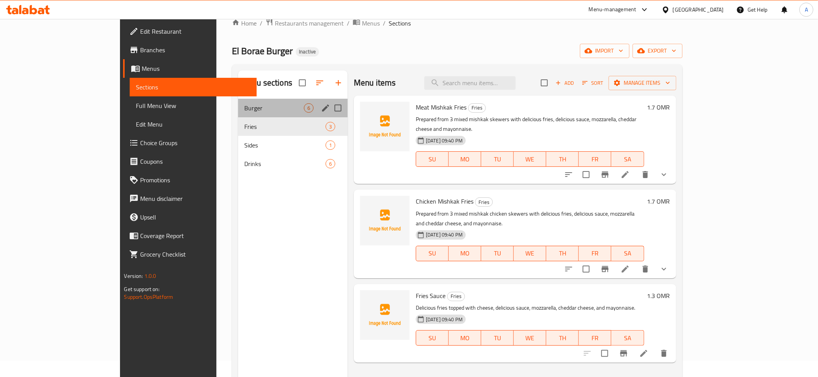
click at [238, 102] on div "Burger 6" at bounding box center [293, 108] width 110 height 19
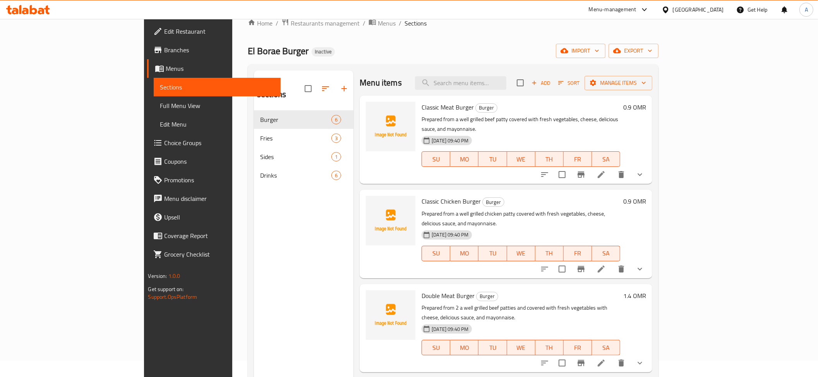
scroll to position [83, 0]
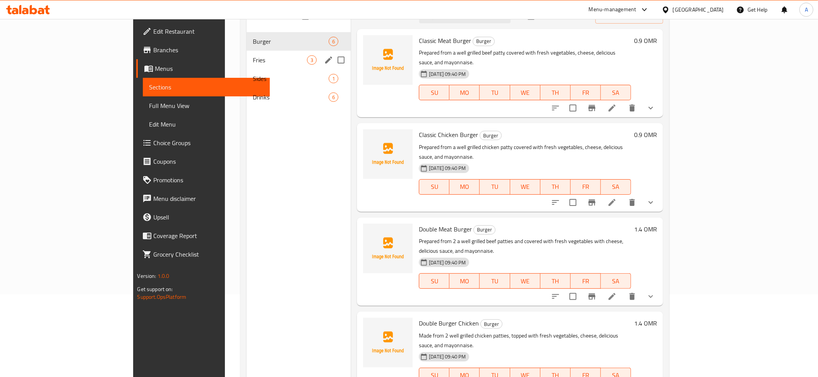
click at [253, 62] on span "Fries" at bounding box center [280, 59] width 54 height 9
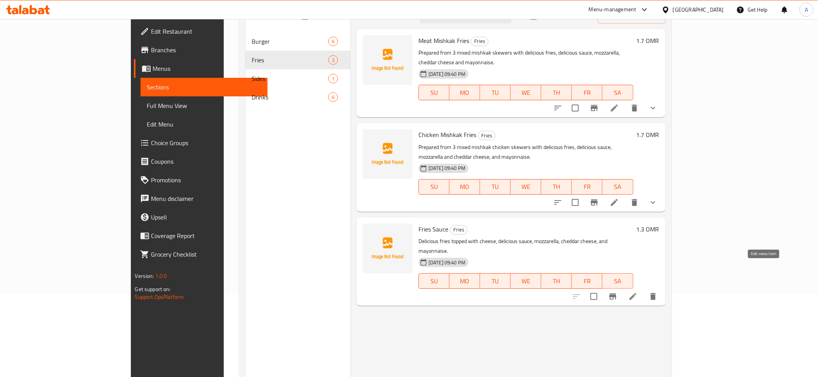
click at [637, 293] on icon at bounding box center [633, 296] width 7 height 7
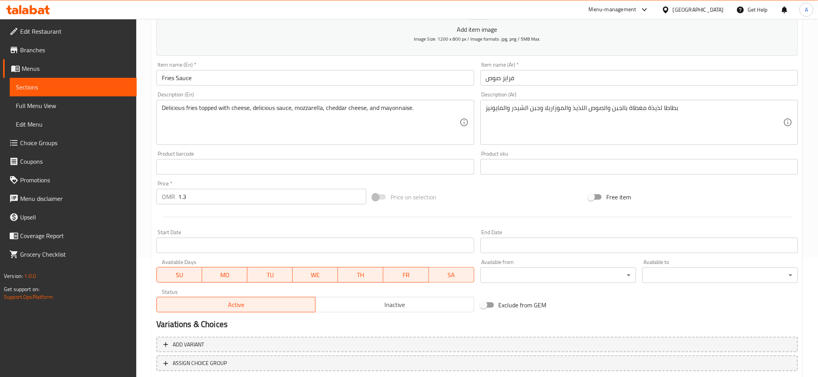
scroll to position [169, 0]
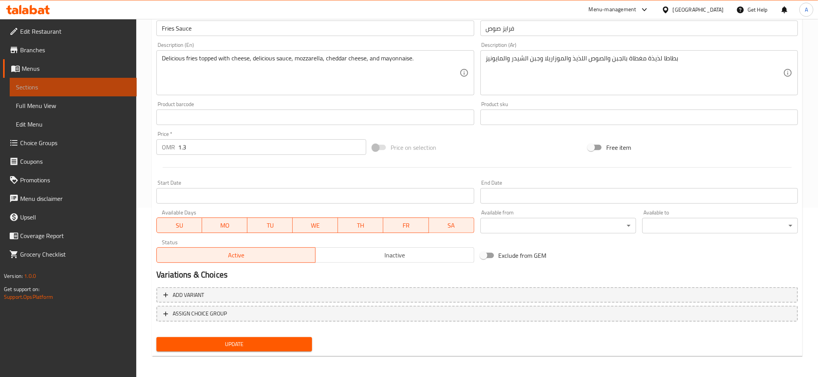
click at [50, 83] on span "Sections" at bounding box center [73, 86] width 115 height 9
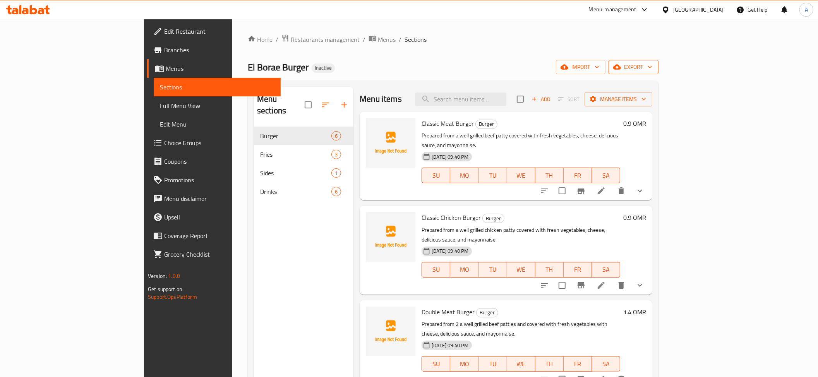
click at [659, 62] on button "export" at bounding box center [634, 67] width 50 height 14
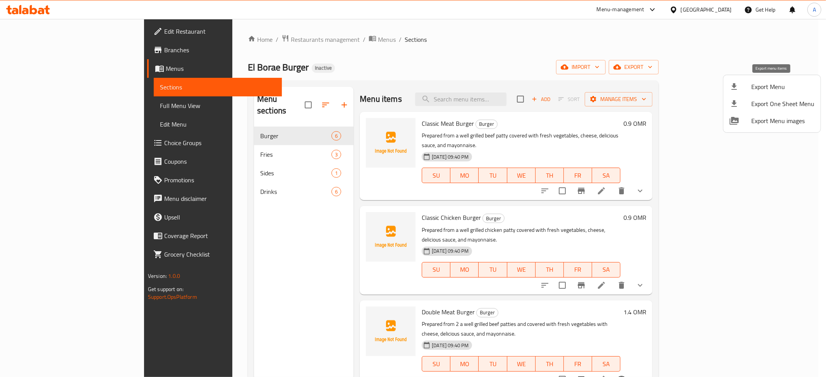
click at [732, 93] on li "Export Menu" at bounding box center [771, 86] width 97 height 17
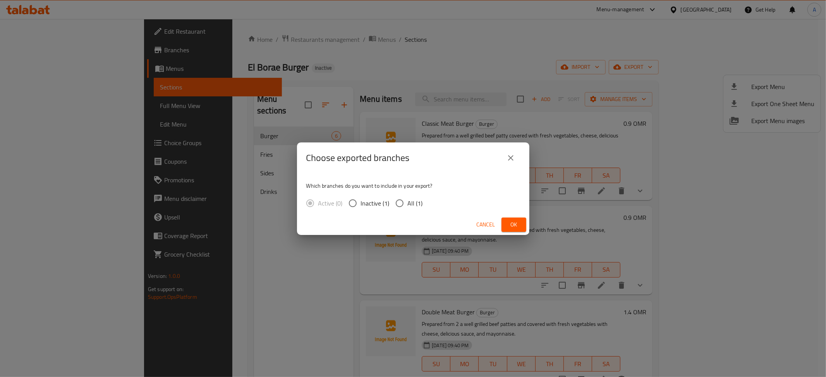
click at [418, 199] on span "All (1)" at bounding box center [415, 203] width 15 height 9
click at [408, 199] on input "All (1)" at bounding box center [400, 203] width 16 height 16
radio input "true"
click at [517, 219] on button "Ok" at bounding box center [514, 225] width 25 height 14
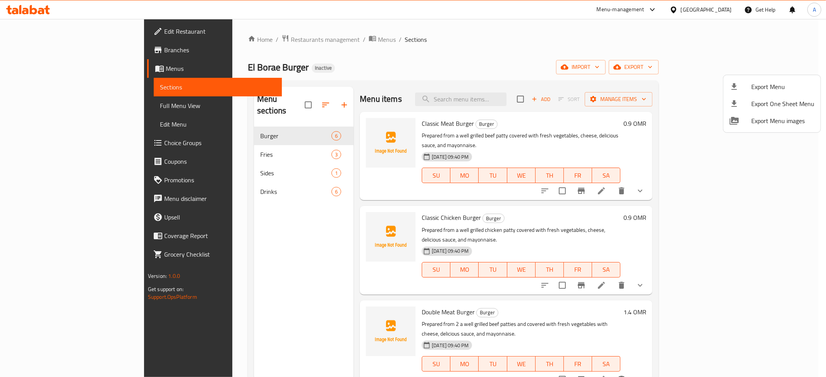
click at [63, 30] on div at bounding box center [413, 188] width 826 height 377
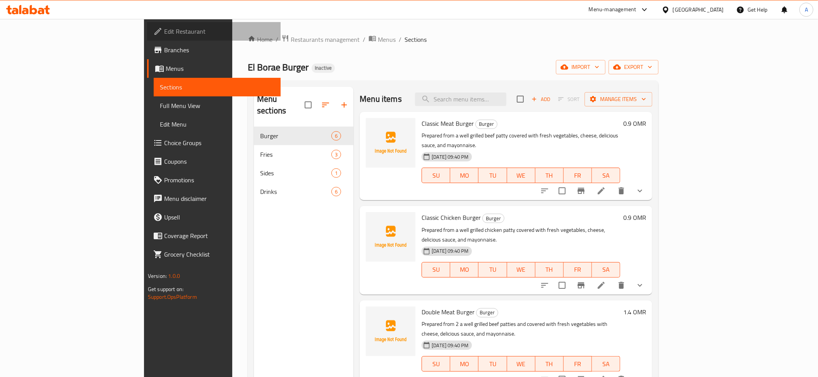
click at [164, 30] on span "Edit Restaurant" at bounding box center [219, 31] width 110 height 9
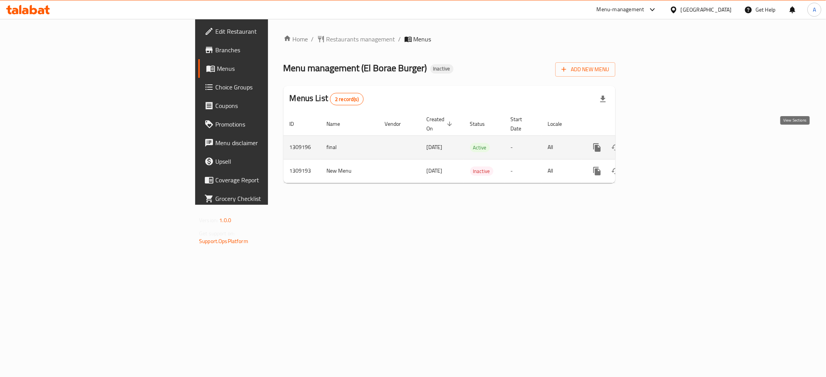
click at [658, 143] on icon "enhanced table" at bounding box center [652, 147] width 9 height 9
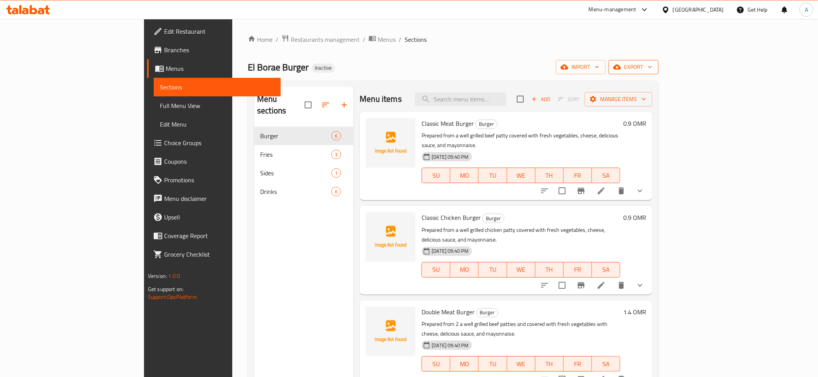
click at [653, 70] on span "export" at bounding box center [634, 67] width 38 height 10
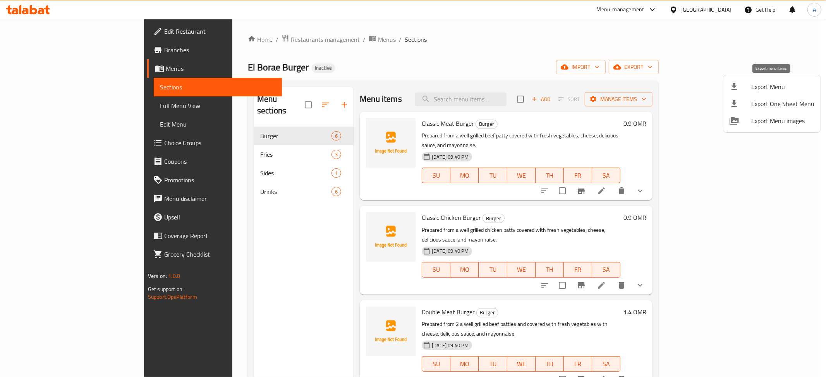
click at [751, 86] on span "Export Menu" at bounding box center [782, 86] width 63 height 9
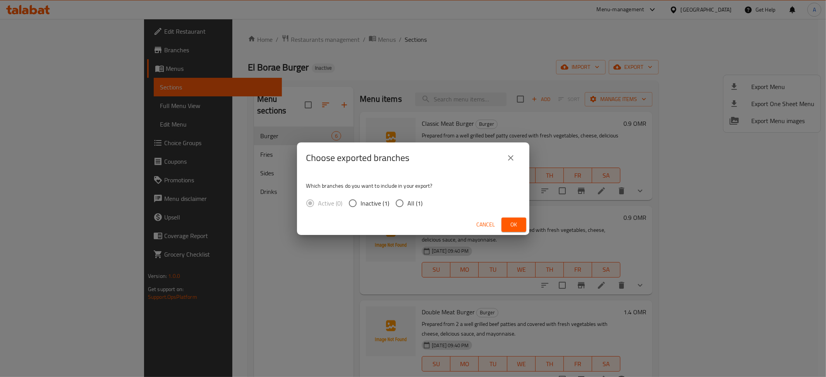
click at [403, 203] on input "All (1)" at bounding box center [400, 203] width 16 height 16
radio input "true"
click at [515, 216] on div "Cancel Ok" at bounding box center [413, 225] width 232 height 21
click at [517, 222] on span "Ok" at bounding box center [514, 225] width 12 height 10
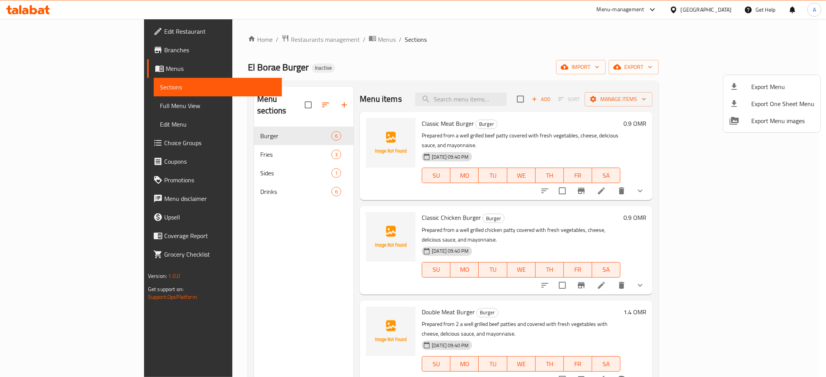
click at [211, 146] on div at bounding box center [413, 188] width 826 height 377
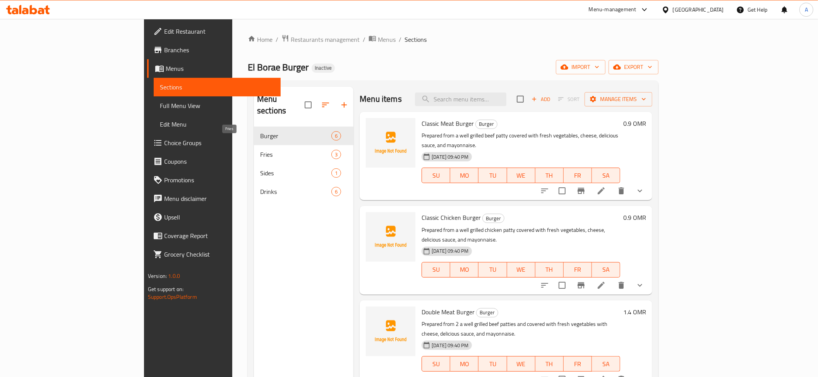
click at [260, 150] on span "Fries" at bounding box center [295, 154] width 71 height 9
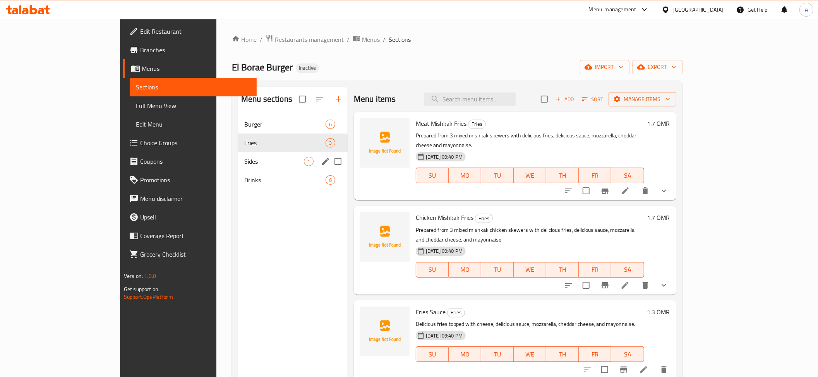
click at [238, 168] on div "Sides 1" at bounding box center [293, 161] width 110 height 19
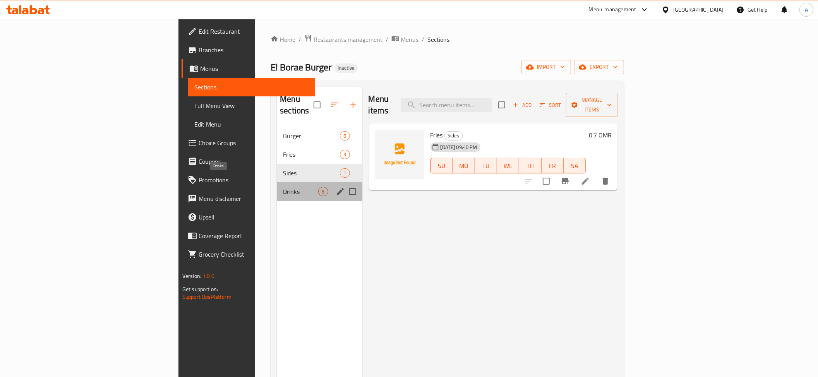
click at [283, 187] on span "Drinks" at bounding box center [300, 191] width 35 height 9
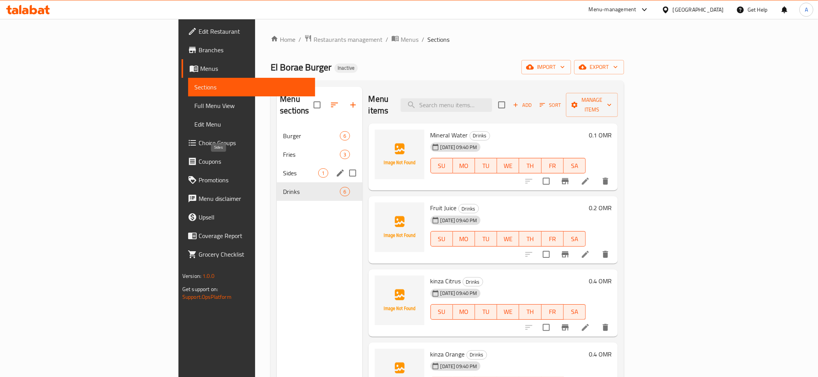
click at [283, 168] on span "Sides" at bounding box center [300, 172] width 35 height 9
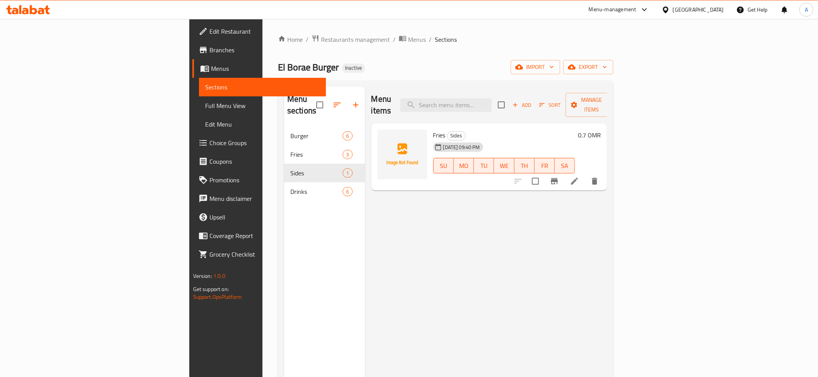
click at [578, 178] on icon at bounding box center [574, 181] width 7 height 7
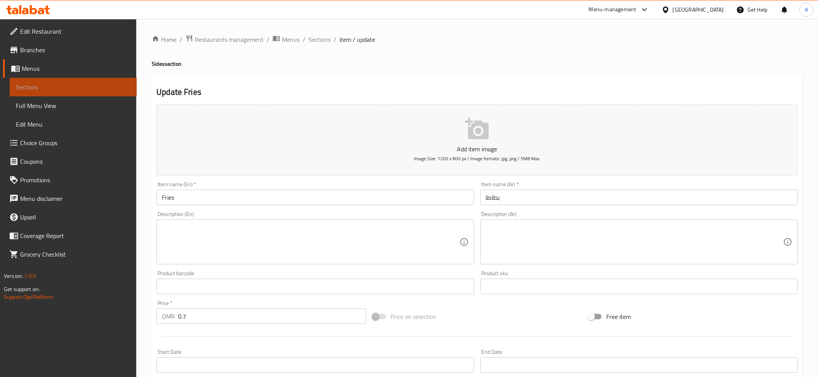
click at [98, 89] on span "Sections" at bounding box center [73, 86] width 115 height 9
